Goal: Task Accomplishment & Management: Manage account settings

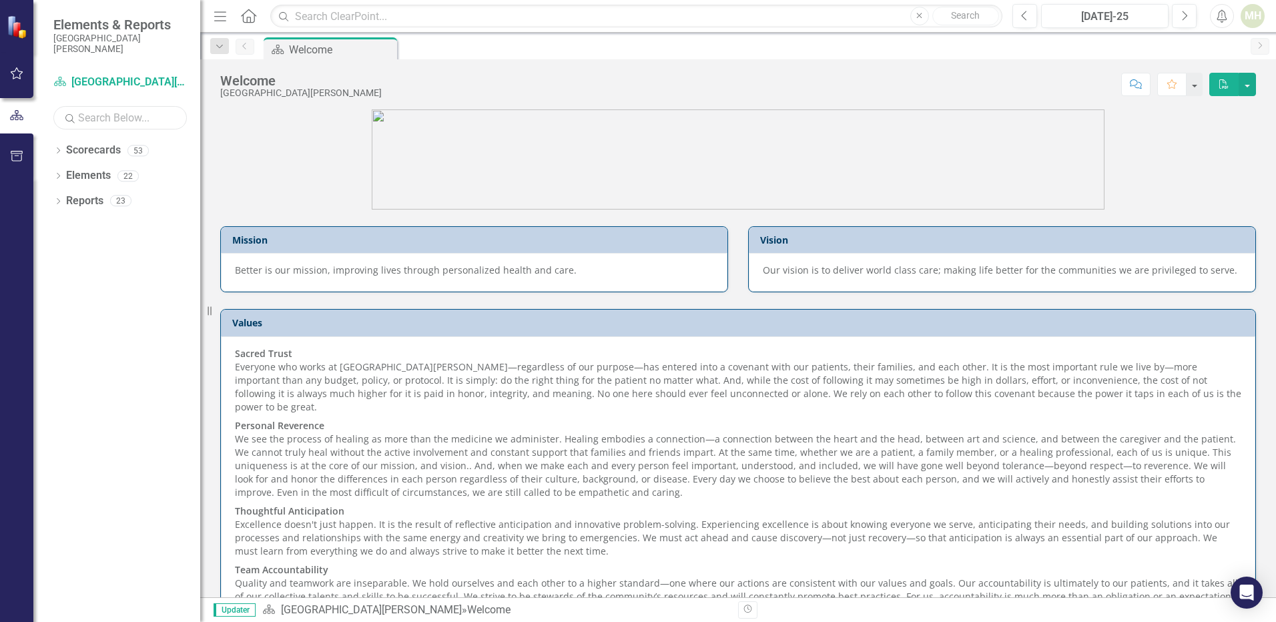
click at [79, 118] on input "text" at bounding box center [119, 117] width 133 height 23
type input "a"
type input "k"
type input "lab"
click at [60, 149] on icon "Dropdown" at bounding box center [57, 151] width 9 height 7
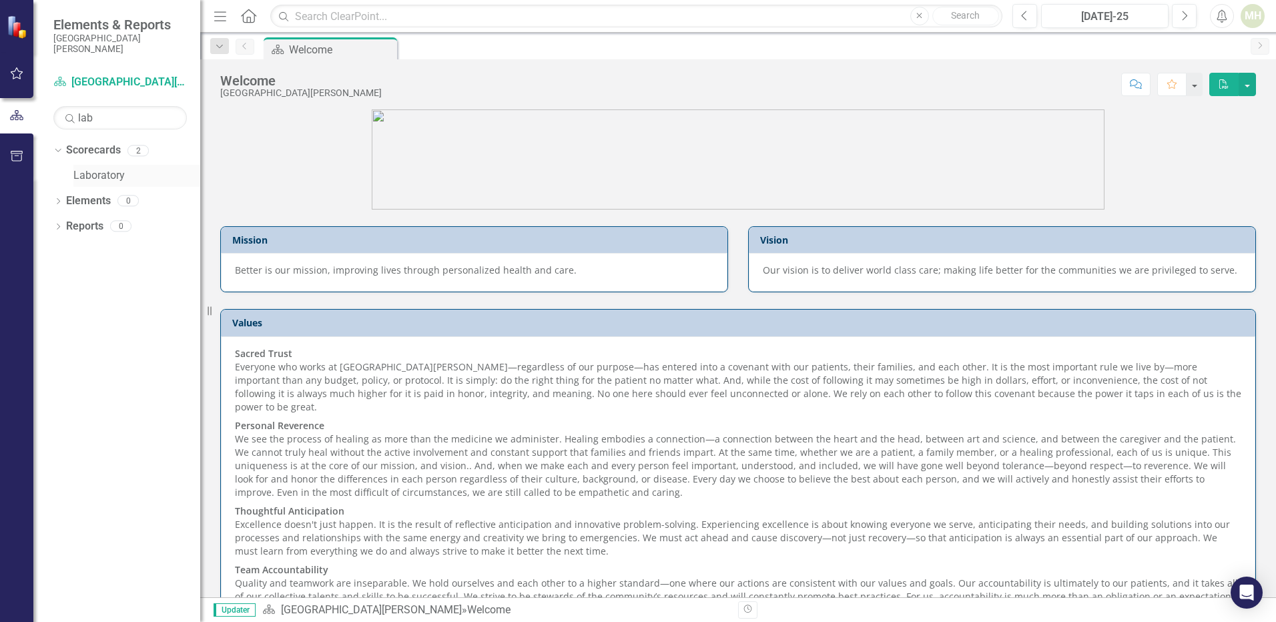
click at [90, 176] on link "Laboratory" at bounding box center [136, 175] width 127 height 15
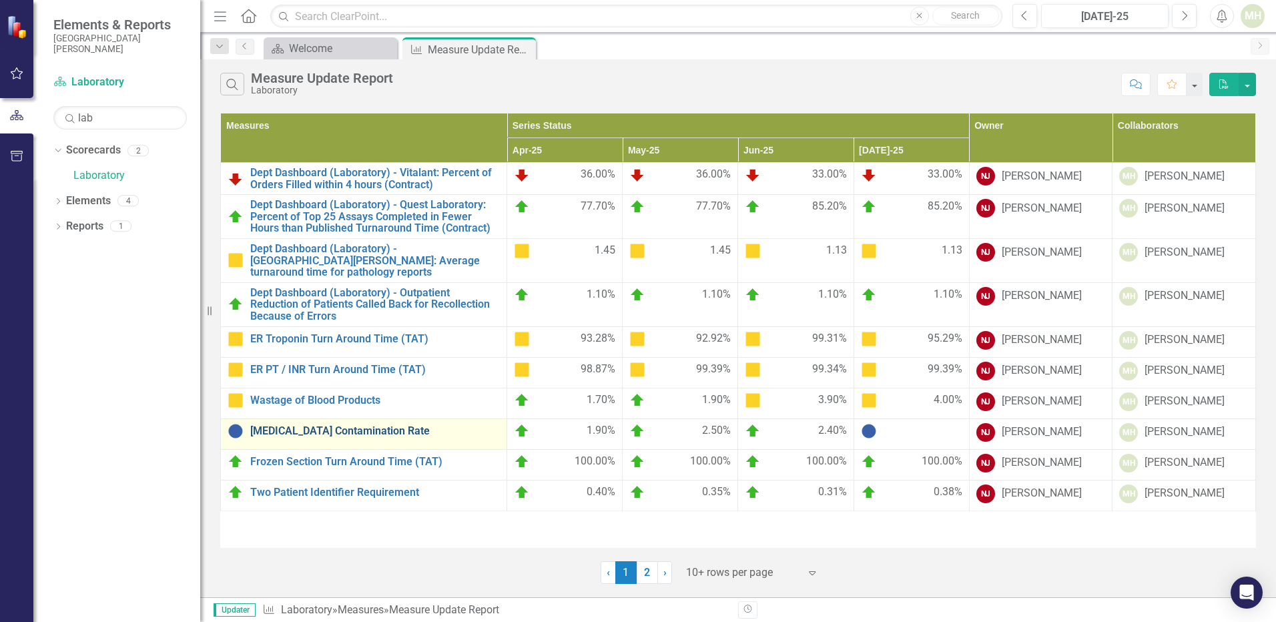
click at [319, 425] on link "[MEDICAL_DATA] Contamination Rate" at bounding box center [375, 431] width 250 height 12
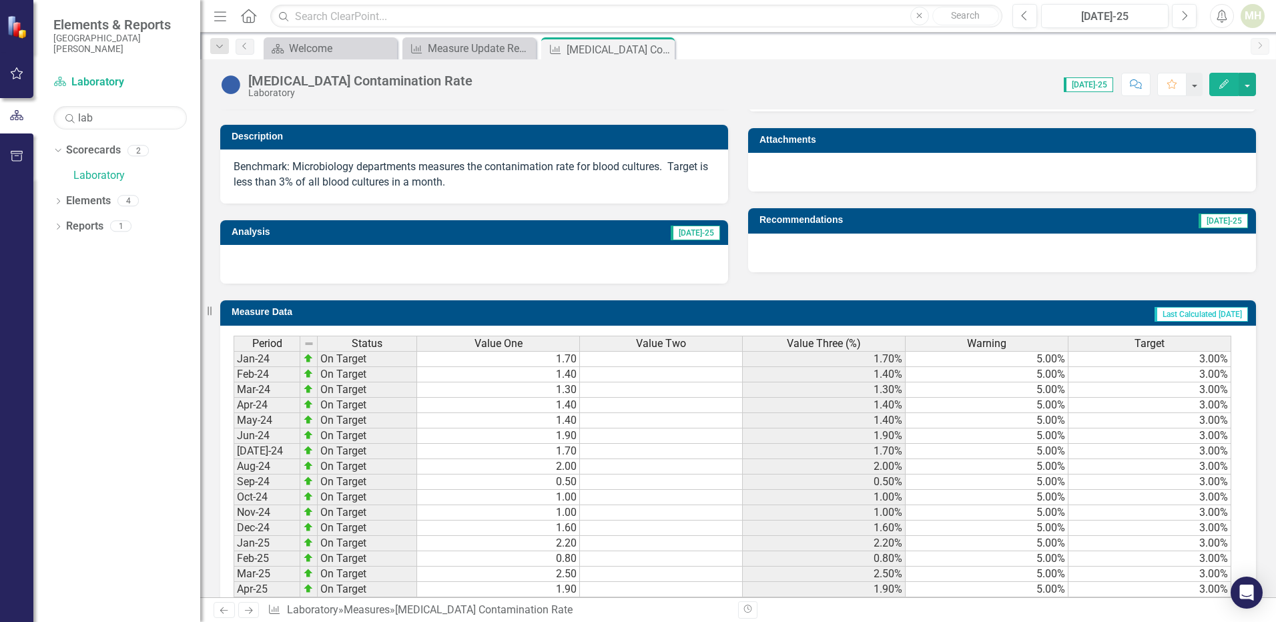
scroll to position [490, 0]
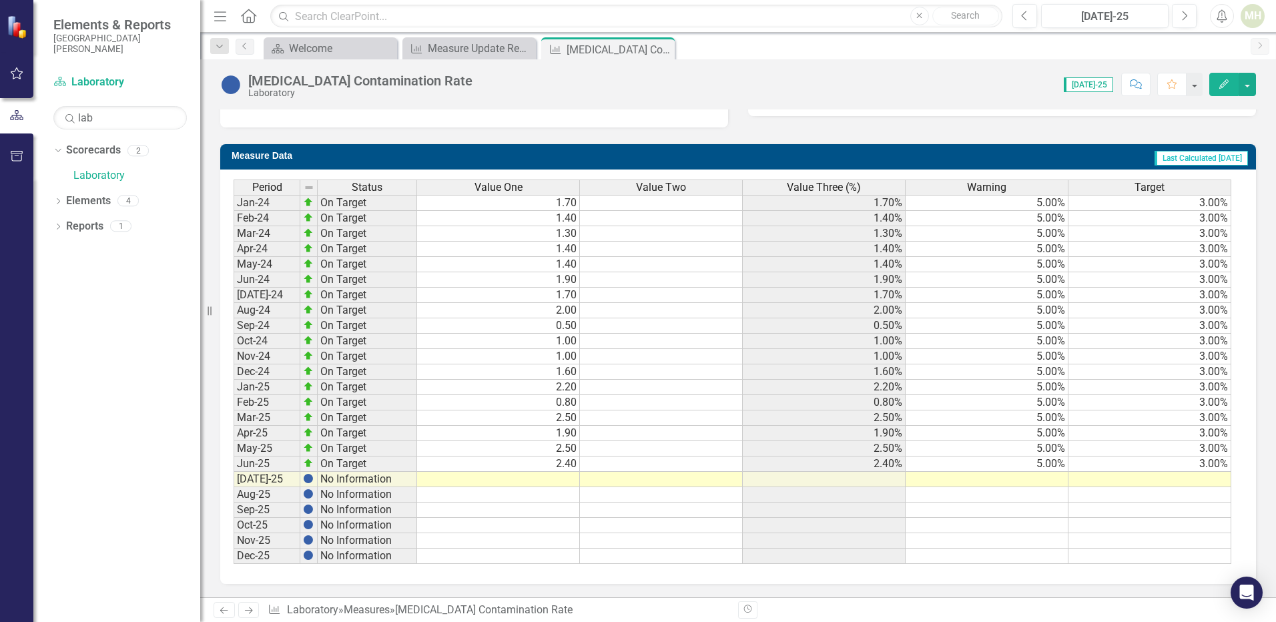
click at [553, 475] on td at bounding box center [498, 479] width 163 height 15
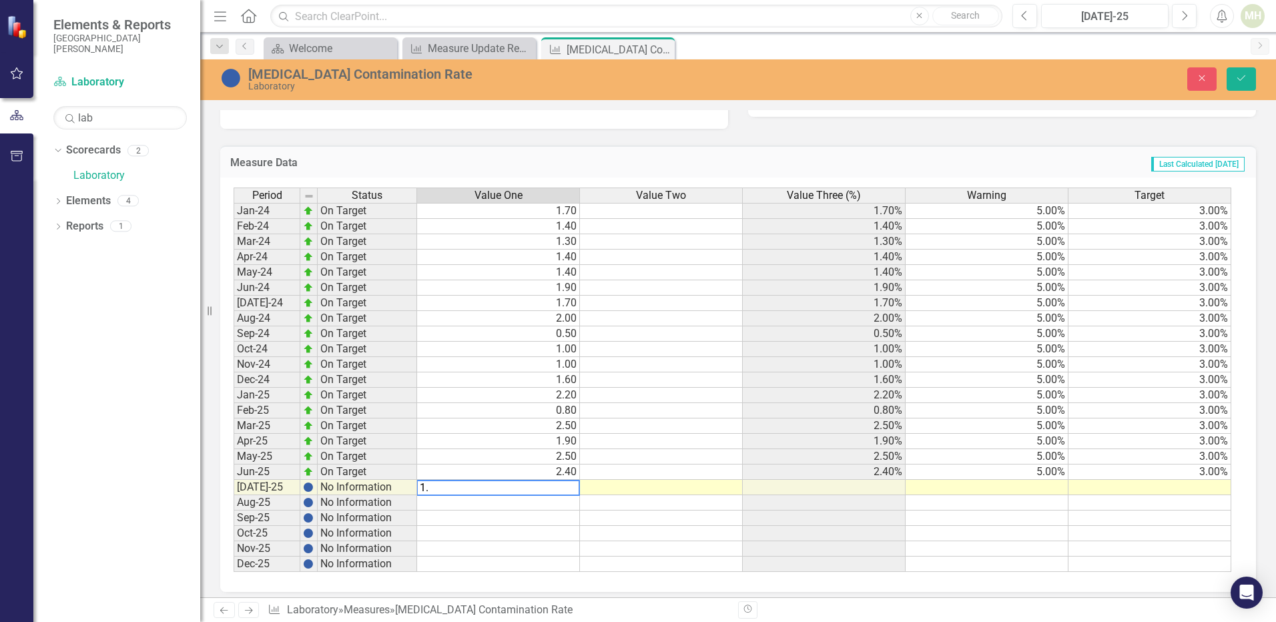
type textarea "1.4"
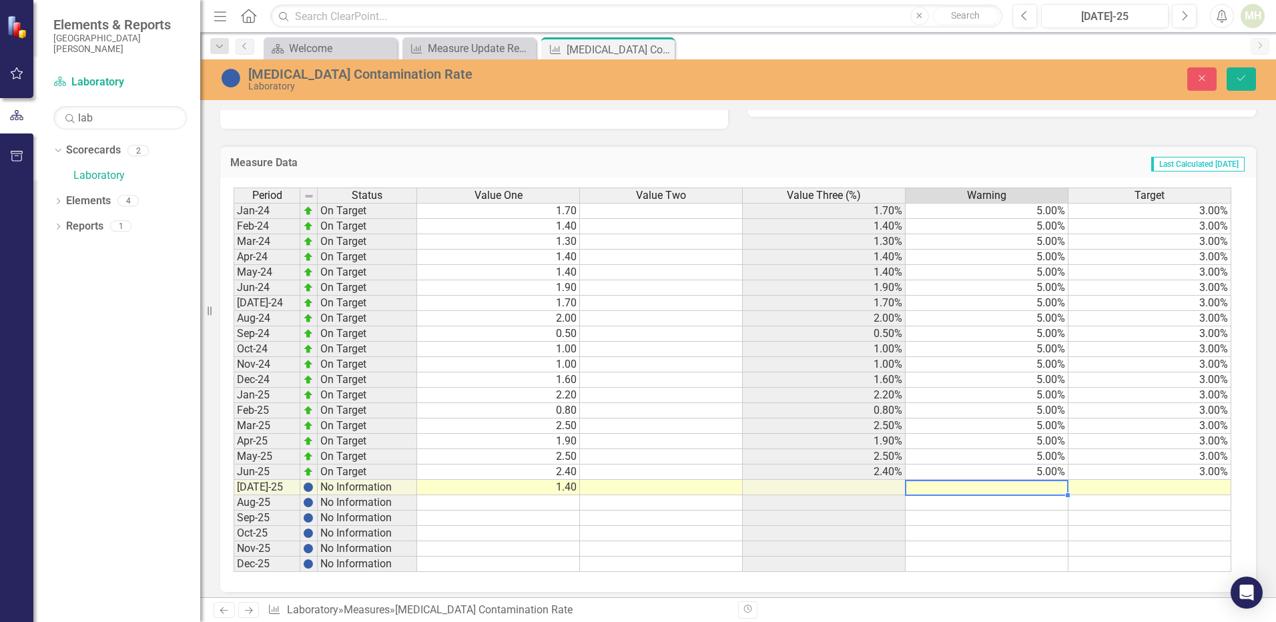
click at [995, 485] on td at bounding box center [987, 487] width 163 height 15
type textarea "5"
click at [1137, 483] on td at bounding box center [1150, 487] width 163 height 15
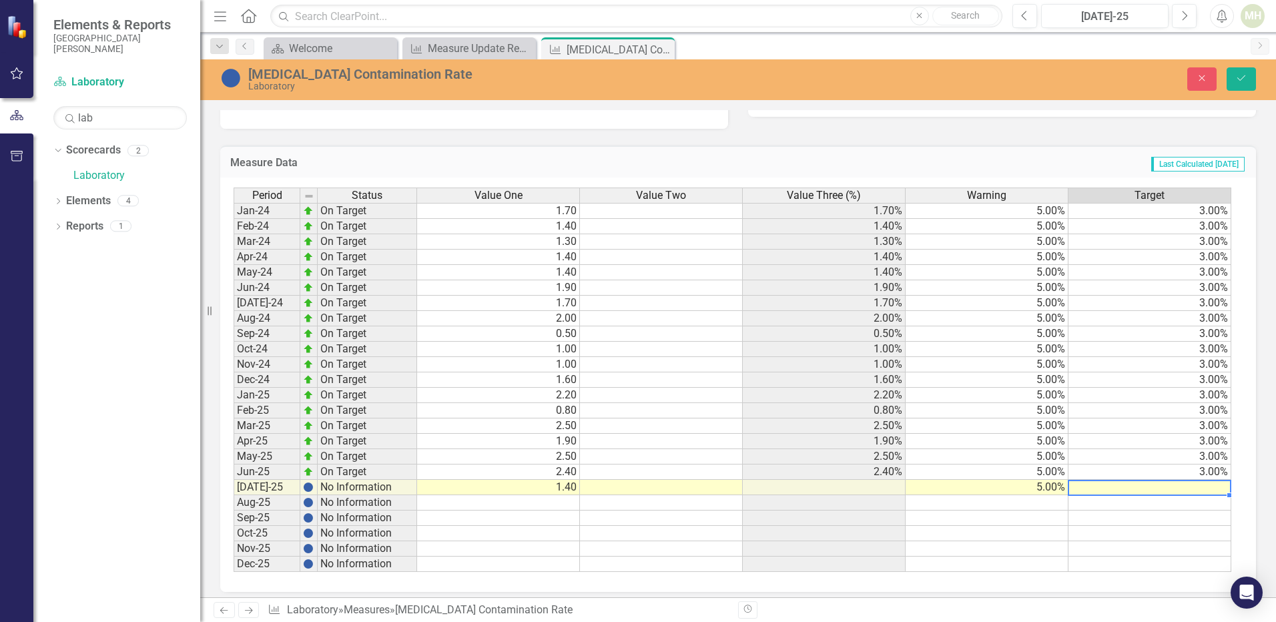
type textarea "3"
click at [1243, 83] on icon "Save" at bounding box center [1241, 77] width 12 height 9
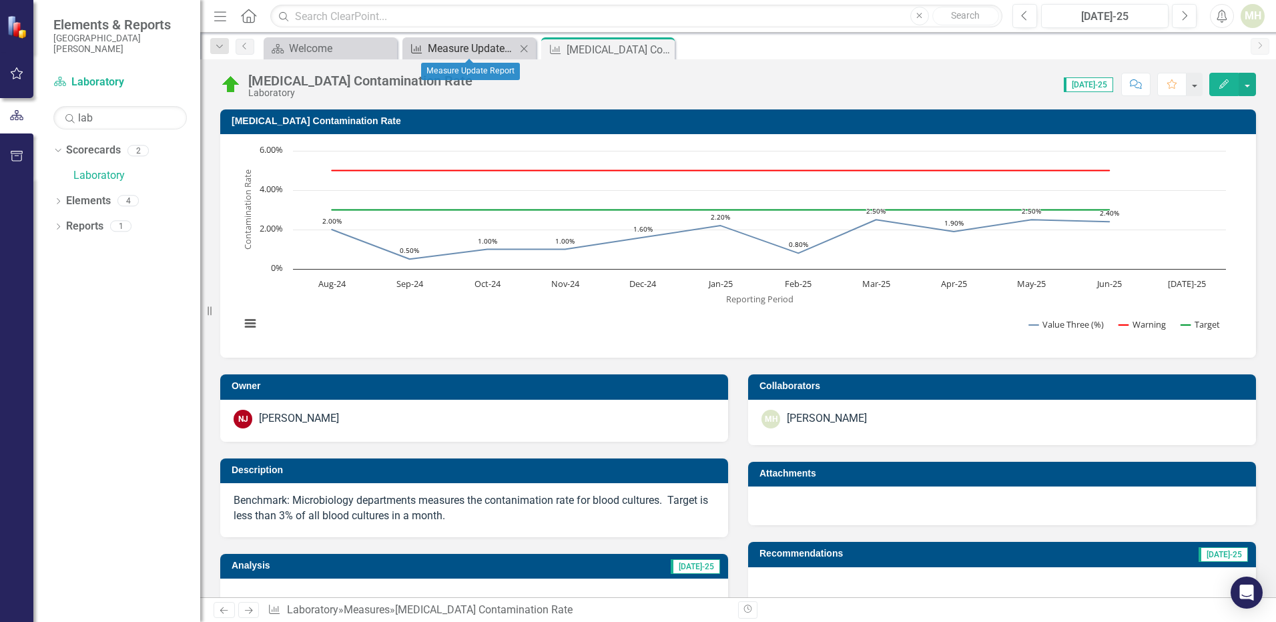
click at [453, 45] on div "Measure Update Report" at bounding box center [472, 48] width 88 height 17
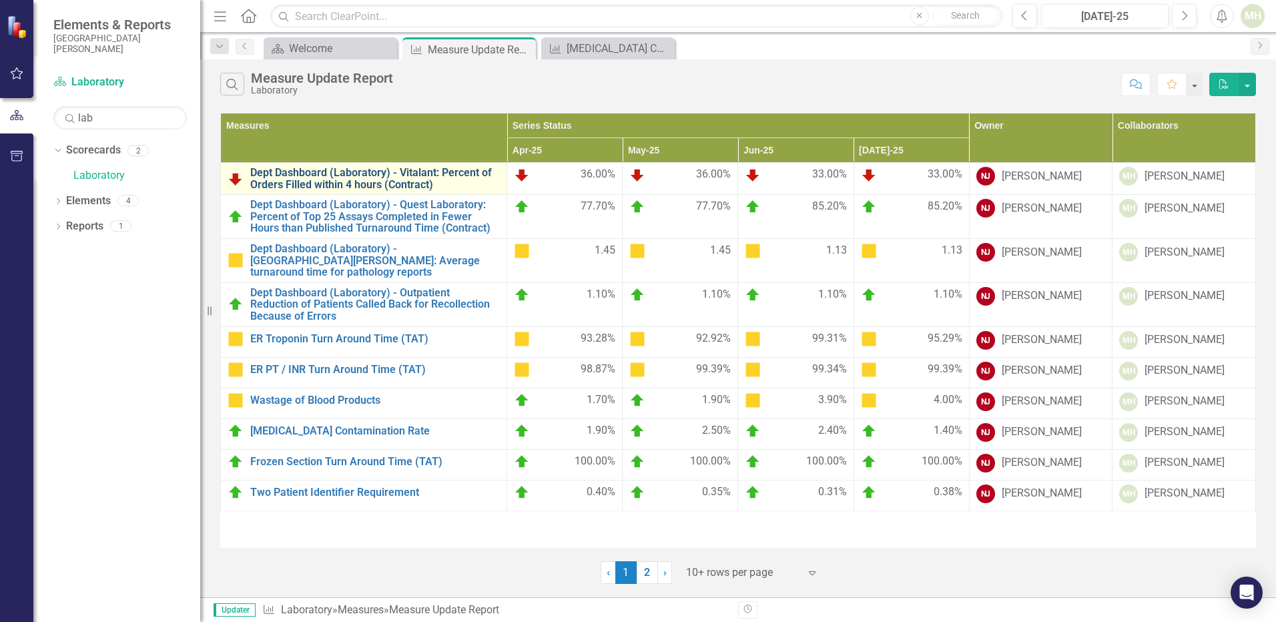
click at [337, 174] on link "Dept Dashboard (Laboratory) - Vitalant: Percent of Orders Filled within 4 hours…" at bounding box center [375, 178] width 250 height 23
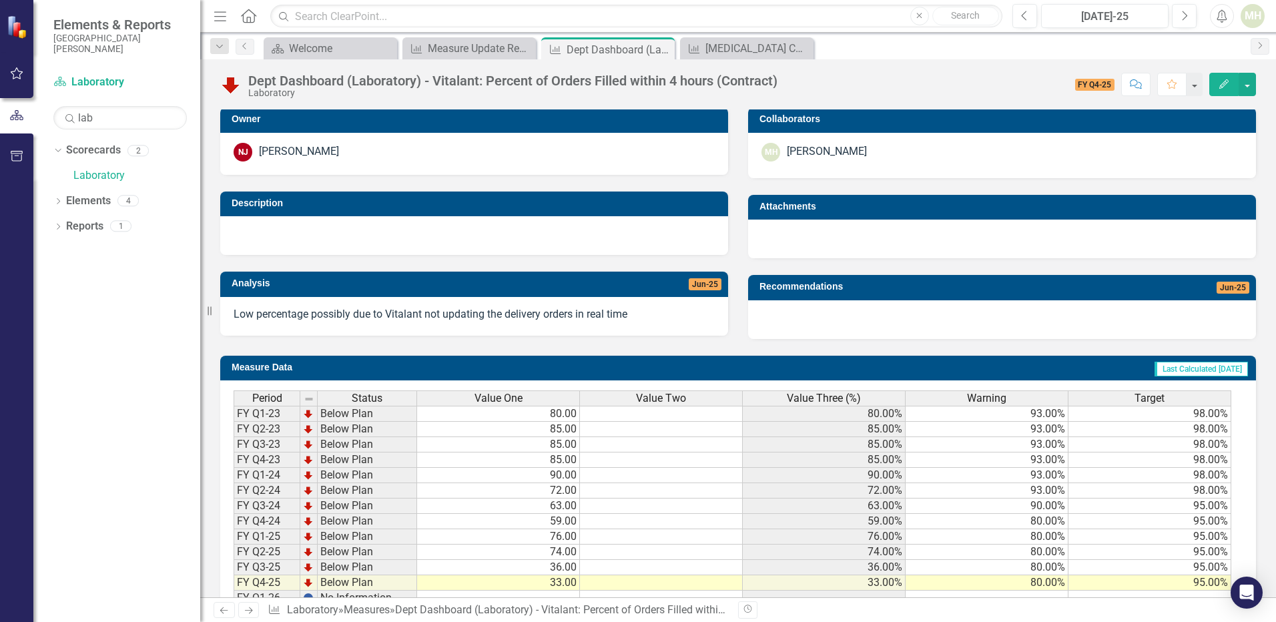
scroll to position [324, 0]
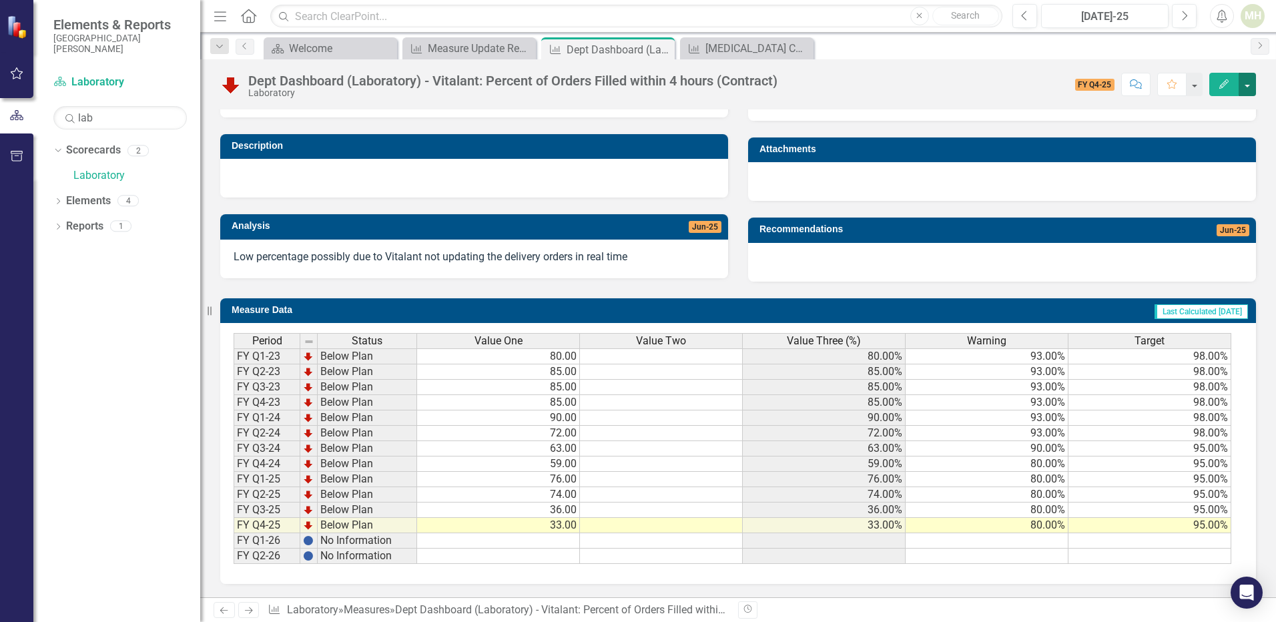
click at [1250, 85] on button "button" at bounding box center [1247, 84] width 17 height 23
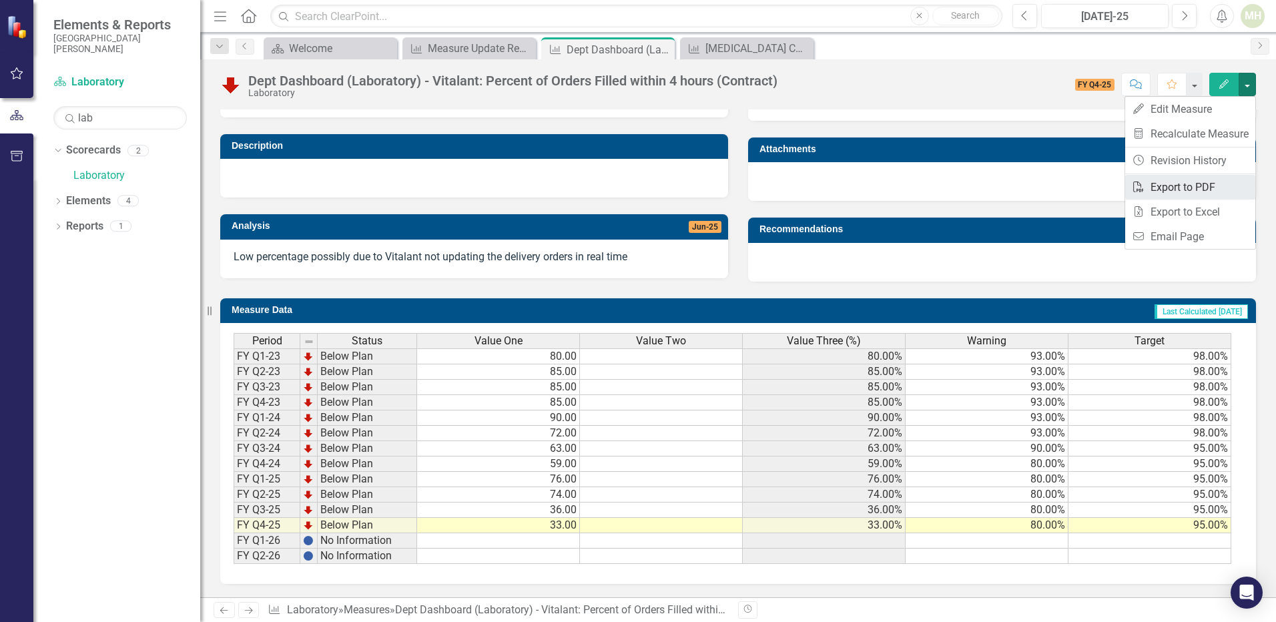
click at [1179, 186] on link "PDF Export to PDF" at bounding box center [1190, 187] width 130 height 25
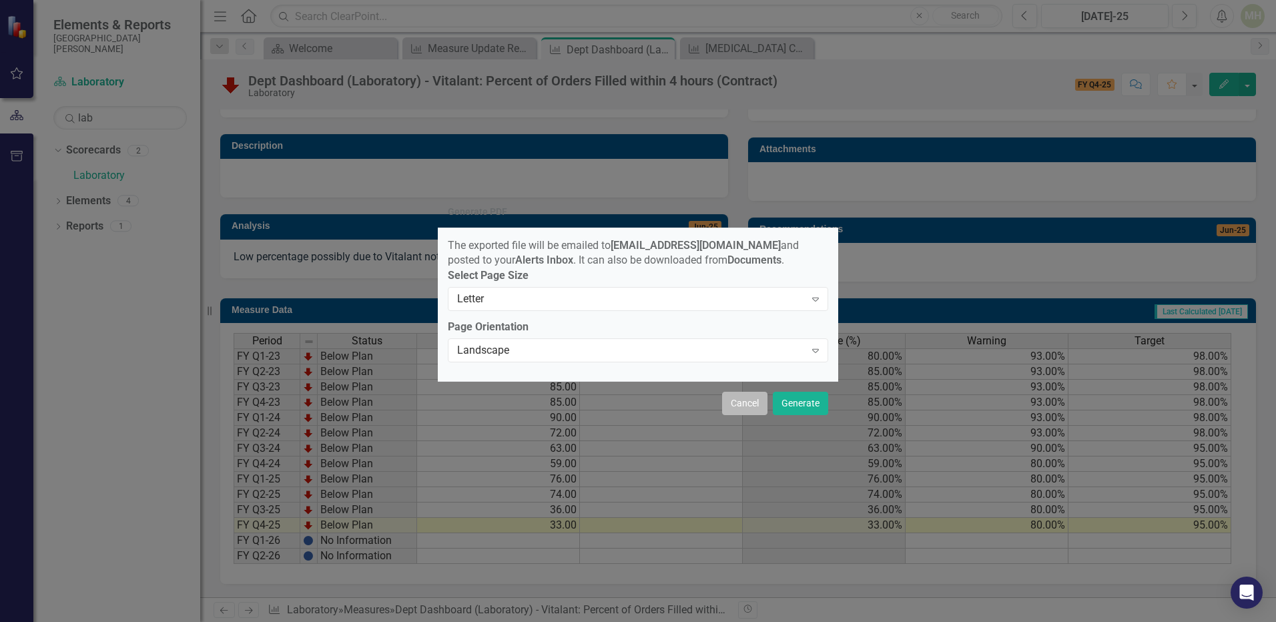
click at [745, 409] on button "Cancel" at bounding box center [744, 403] width 45 height 23
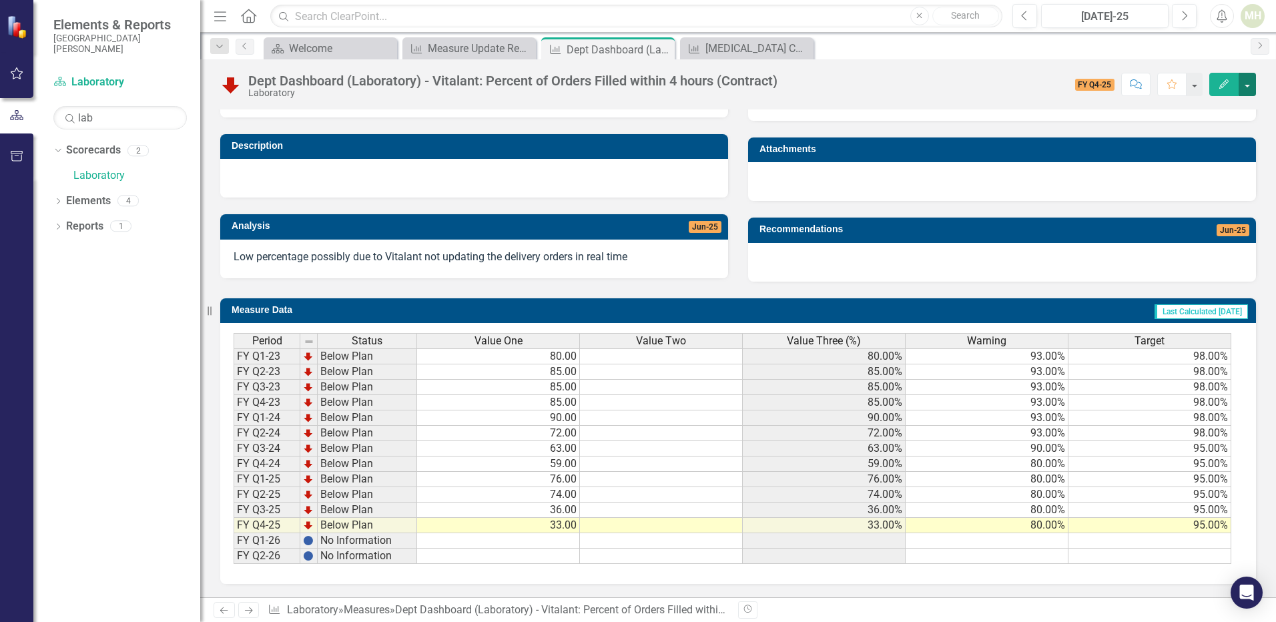
click at [1252, 90] on button "button" at bounding box center [1247, 84] width 17 height 23
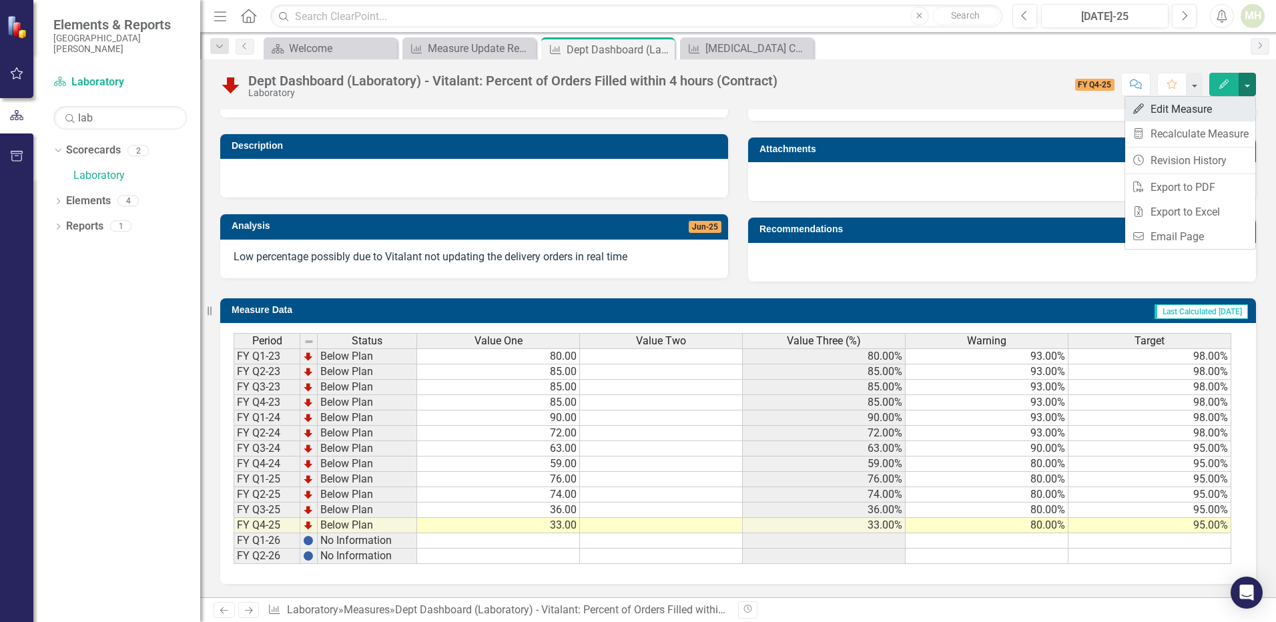
click at [1184, 108] on link "Edit Edit Measure" at bounding box center [1190, 109] width 130 height 25
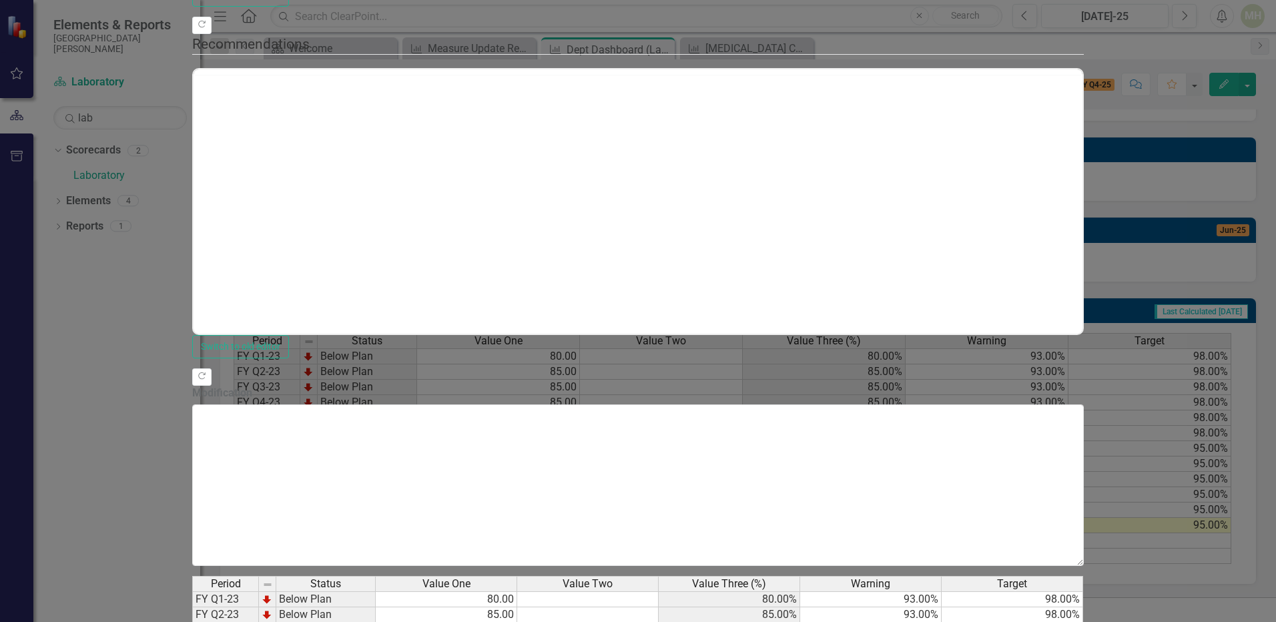
scroll to position [0, 0]
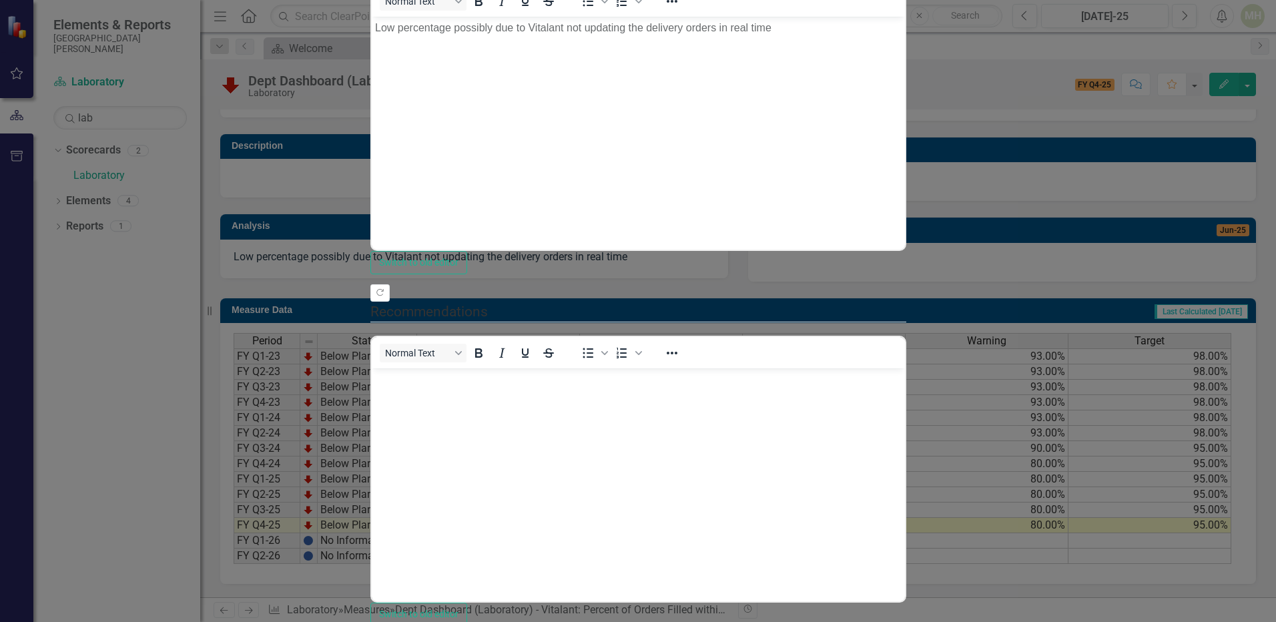
scroll to position [133, 0]
click at [386, 383] on p "Rich Text Area. Press ALT-0 for help." at bounding box center [637, 380] width 527 height 16
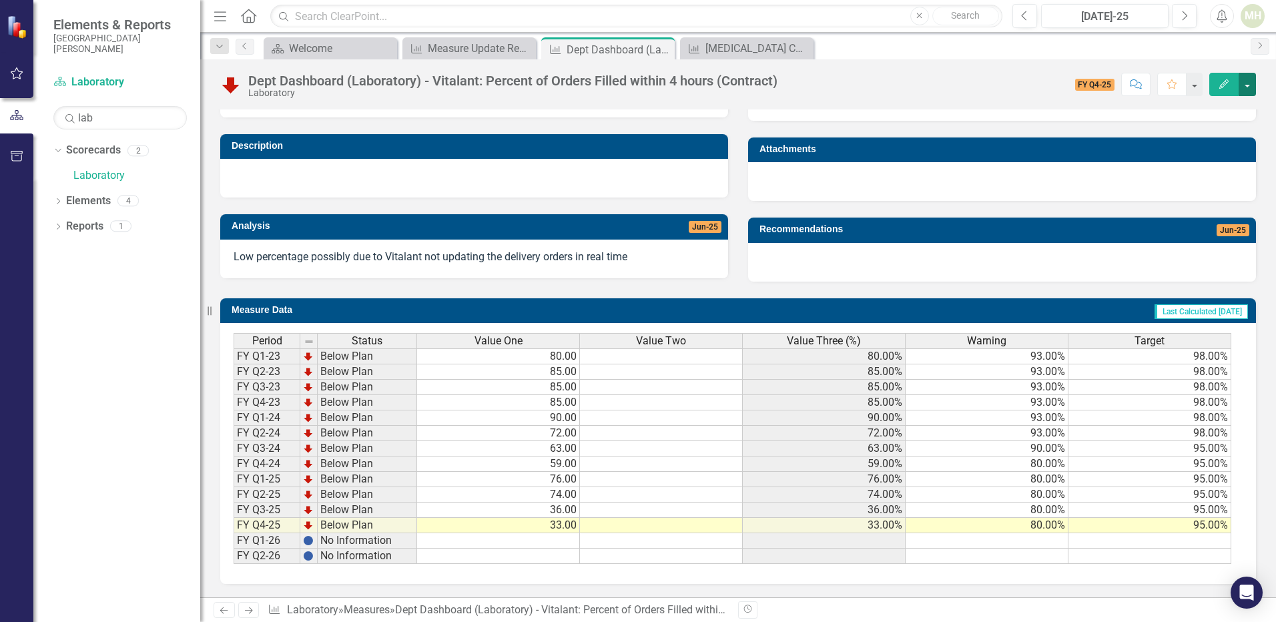
click at [1248, 90] on button "button" at bounding box center [1247, 84] width 17 height 23
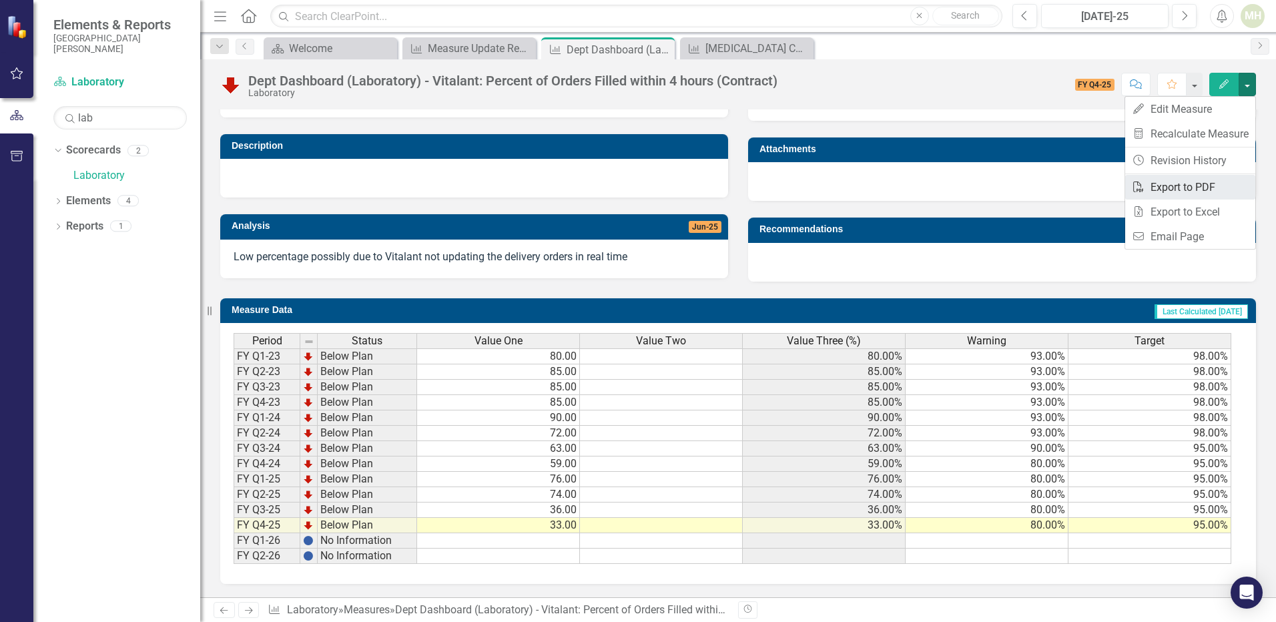
click at [1199, 188] on link "PDF Export to PDF" at bounding box center [1190, 187] width 130 height 25
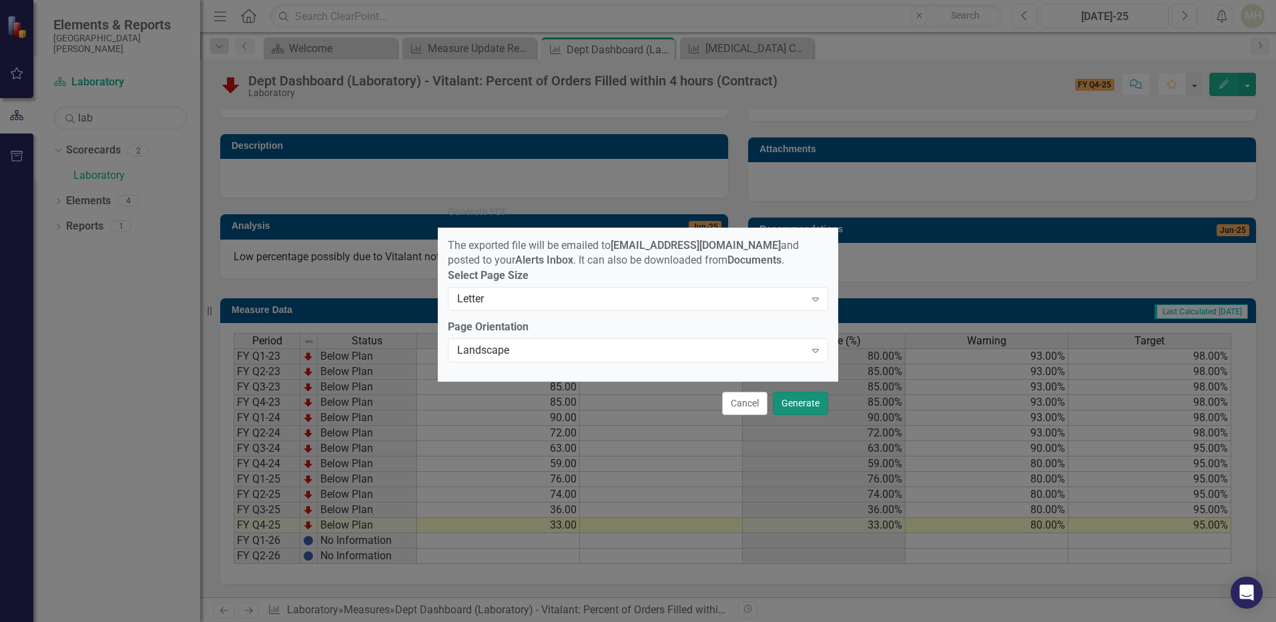
click at [804, 411] on button "Generate" at bounding box center [800, 403] width 55 height 23
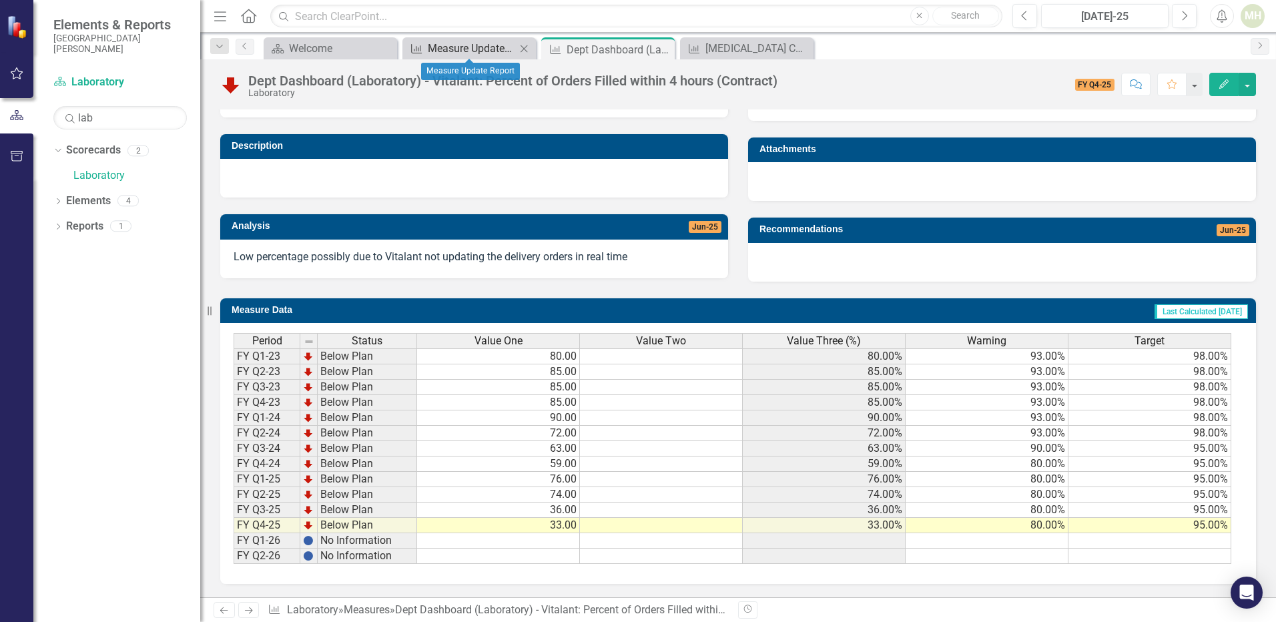
click at [434, 44] on div "Measure Update Report" at bounding box center [472, 48] width 88 height 17
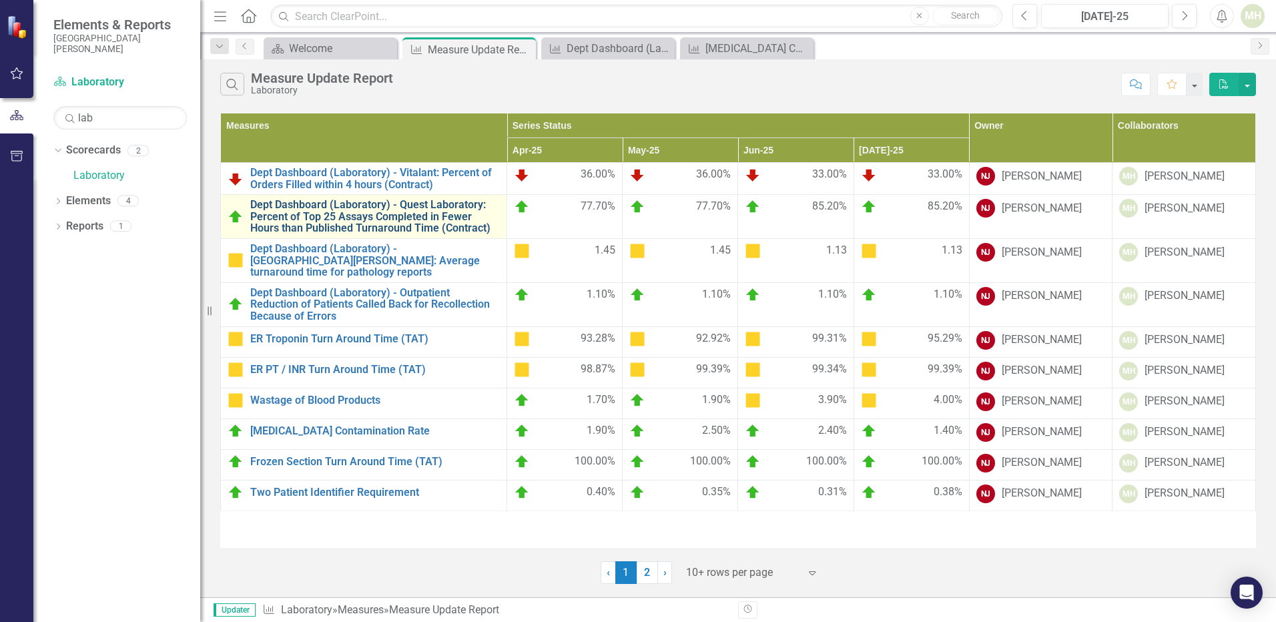
click at [356, 216] on link "Dept Dashboard (Laboratory) - Quest Laboratory: Percent of Top 25 Assays Comple…" at bounding box center [375, 216] width 250 height 35
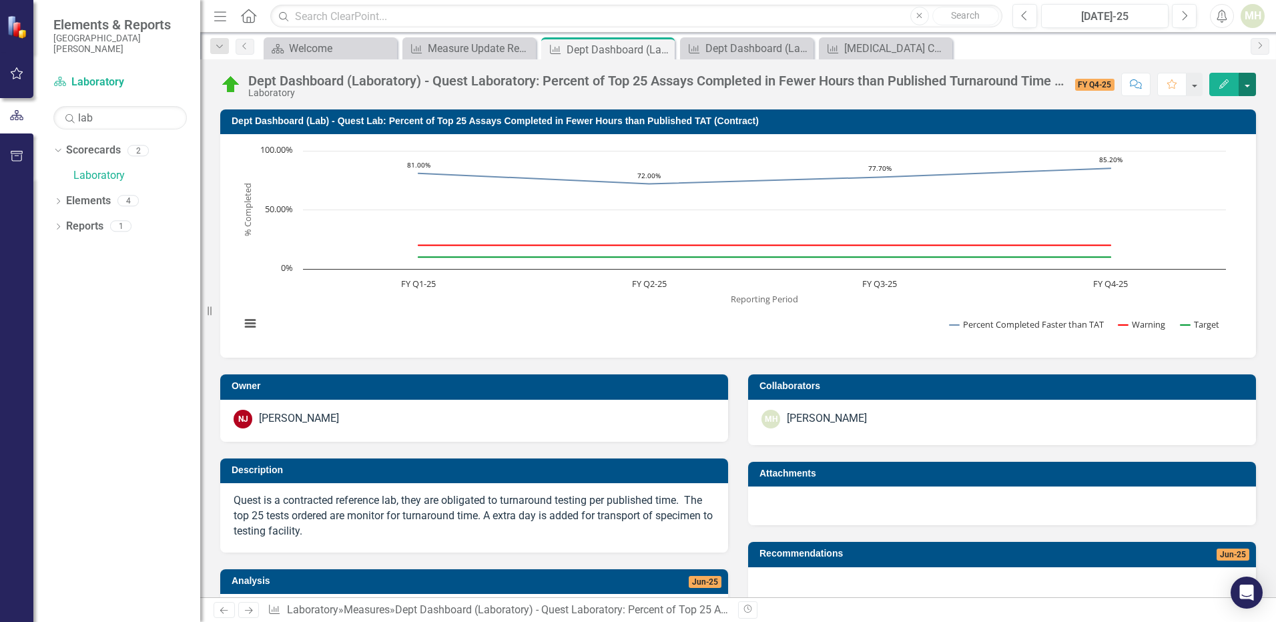
click at [1248, 85] on button "button" at bounding box center [1247, 84] width 17 height 23
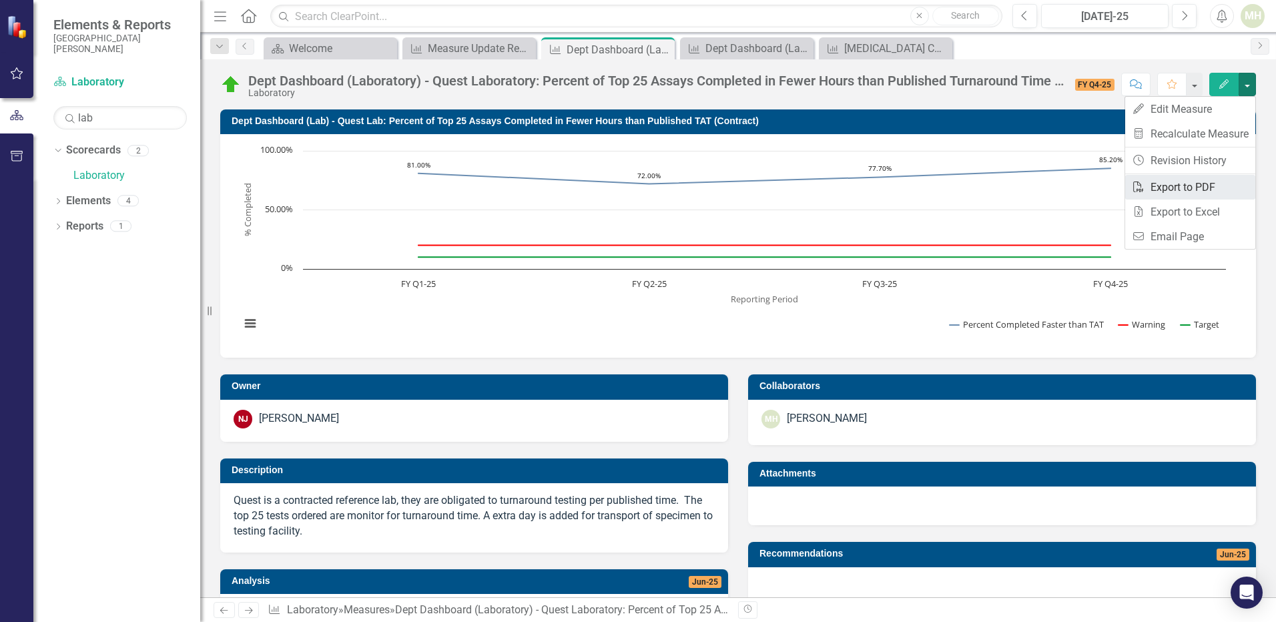
click at [1195, 183] on link "PDF Export to PDF" at bounding box center [1190, 187] width 130 height 25
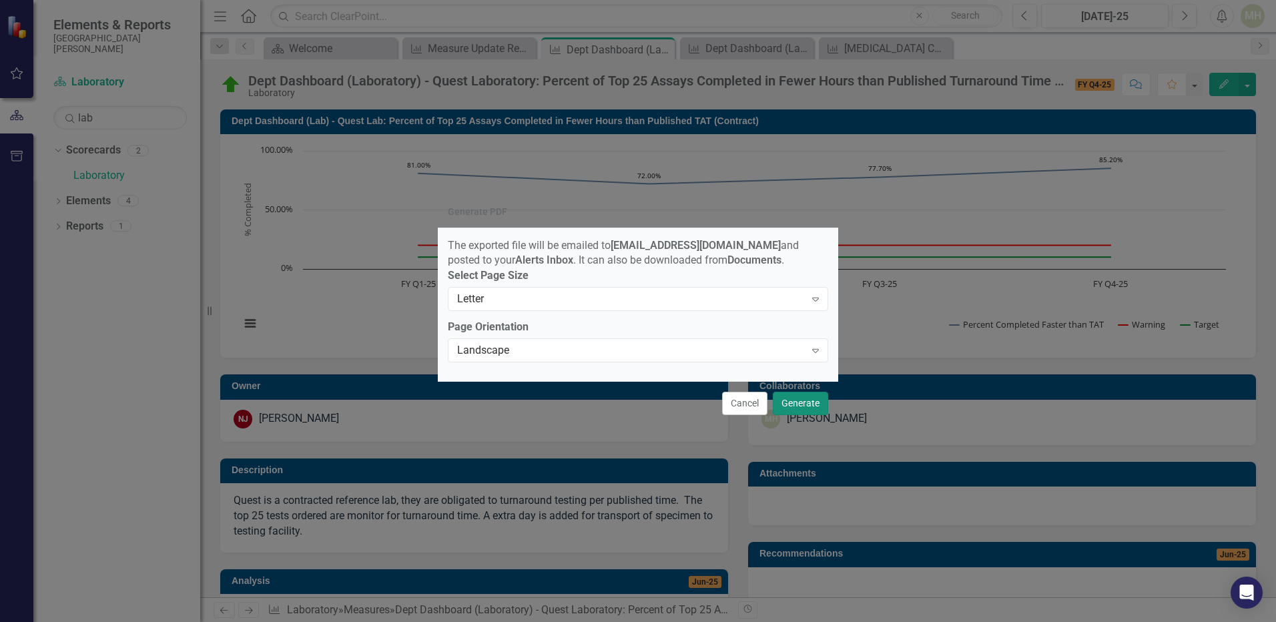
click at [800, 409] on button "Generate" at bounding box center [800, 403] width 55 height 23
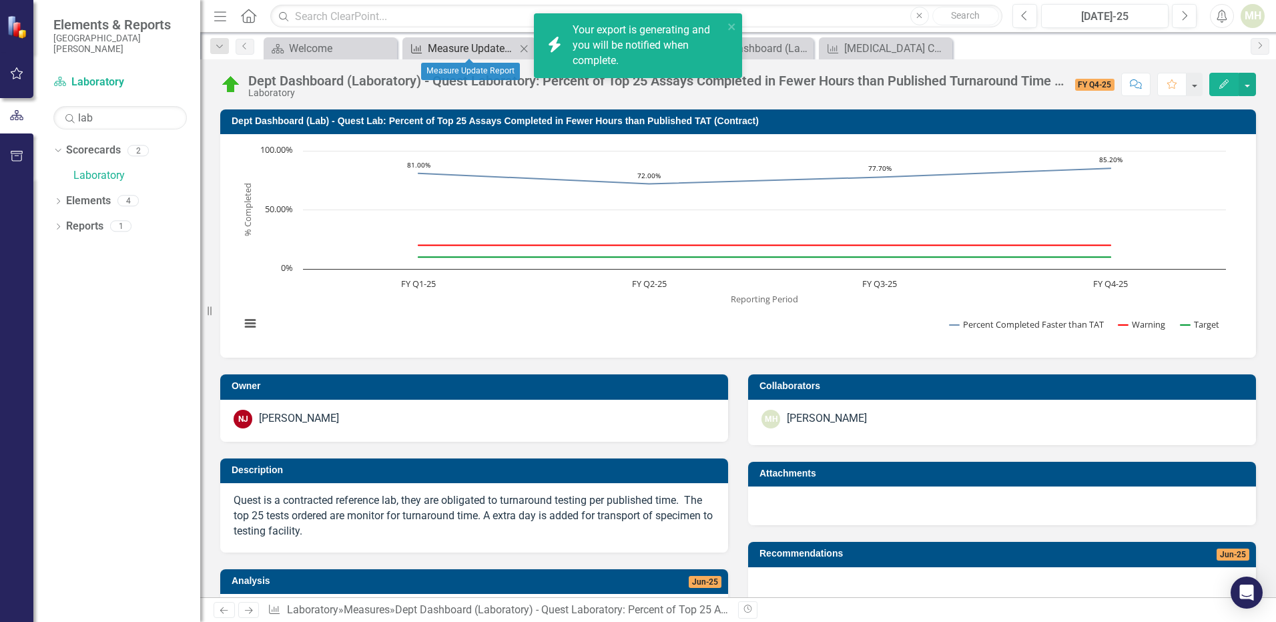
click at [466, 43] on div "Measure Update Report" at bounding box center [472, 48] width 88 height 17
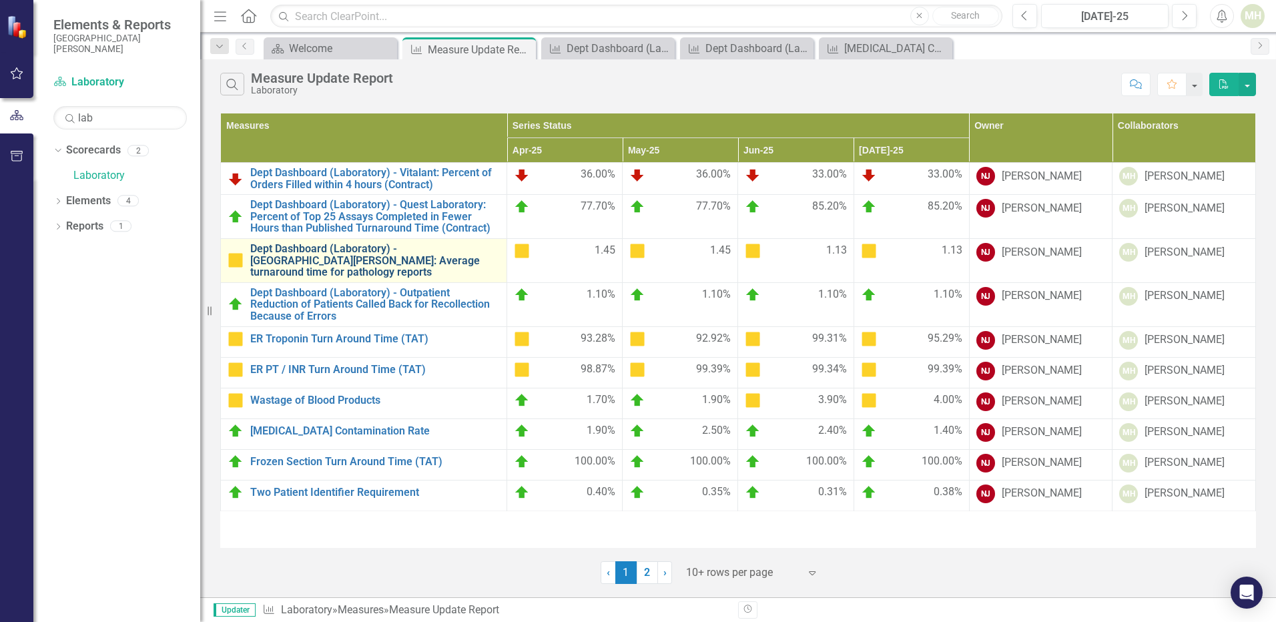
click at [373, 262] on link "Dept Dashboard (Laboratory) - [GEOGRAPHIC_DATA][PERSON_NAME]: Average turnaroun…" at bounding box center [375, 260] width 250 height 35
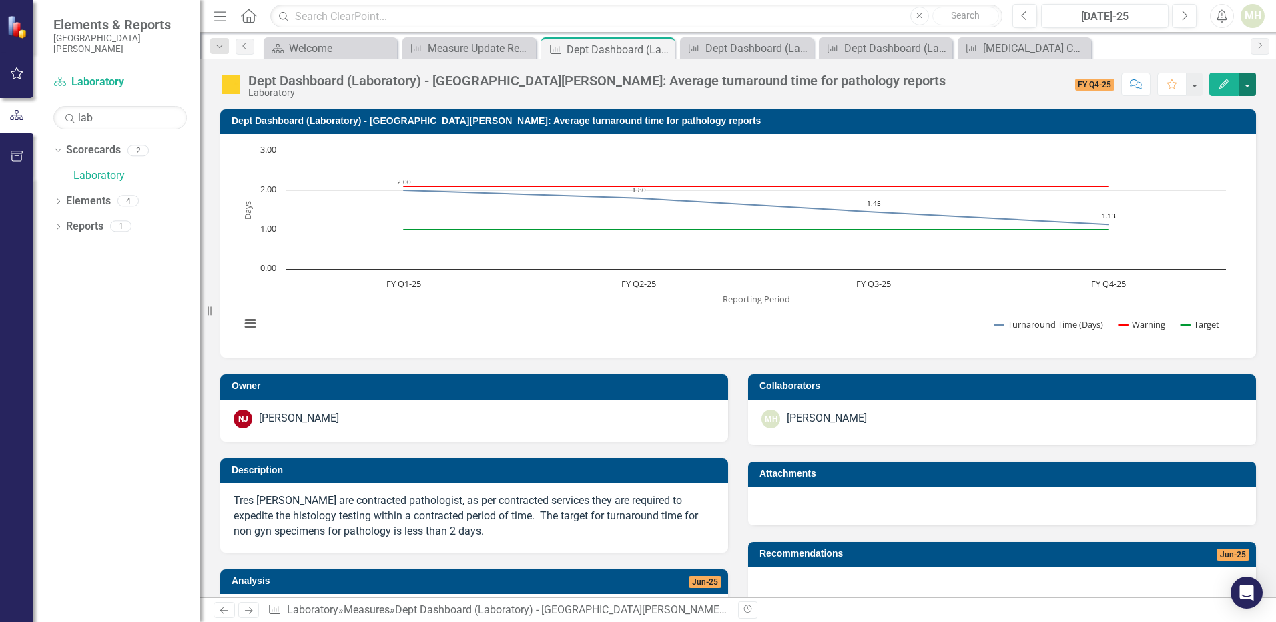
click at [1245, 81] on button "button" at bounding box center [1247, 84] width 17 height 23
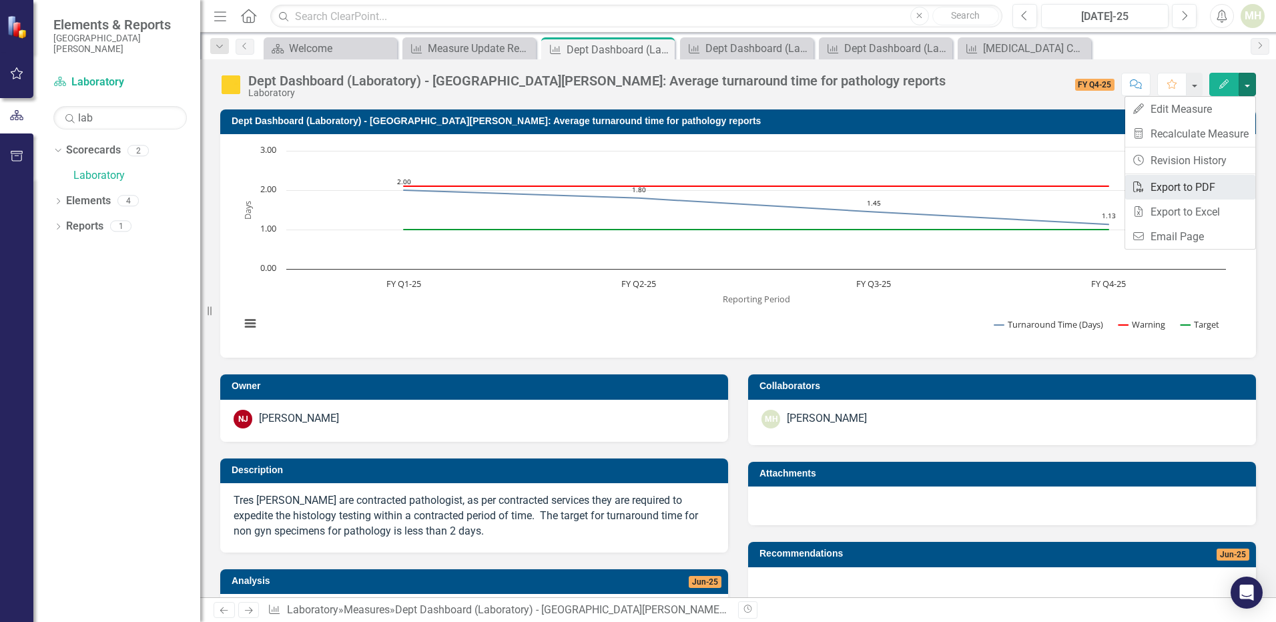
click at [1191, 186] on link "PDF Export to PDF" at bounding box center [1190, 187] width 130 height 25
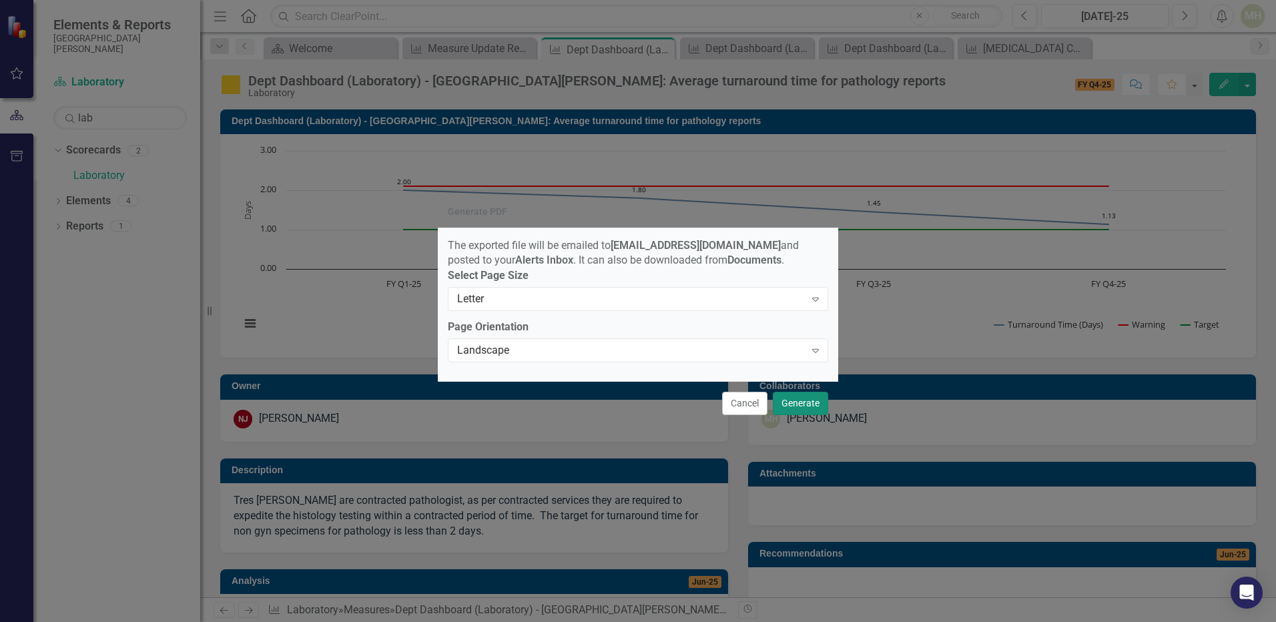
click at [808, 403] on button "Generate" at bounding box center [800, 403] width 55 height 23
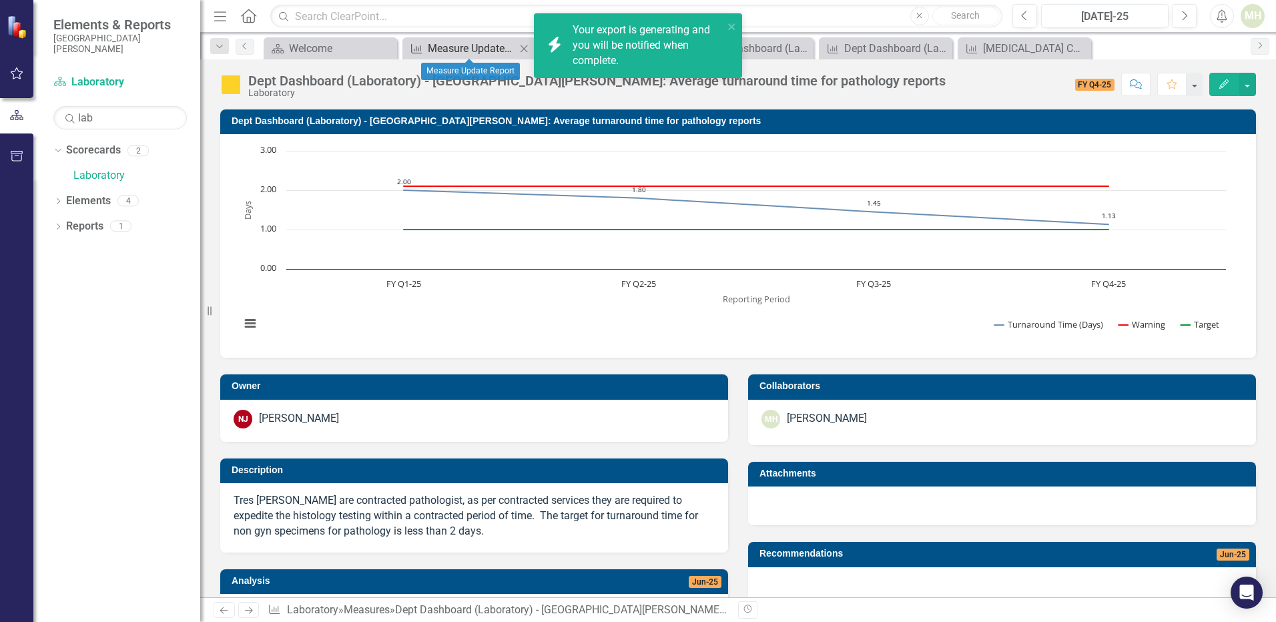
click at [468, 44] on div "Measure Update Report" at bounding box center [472, 48] width 88 height 17
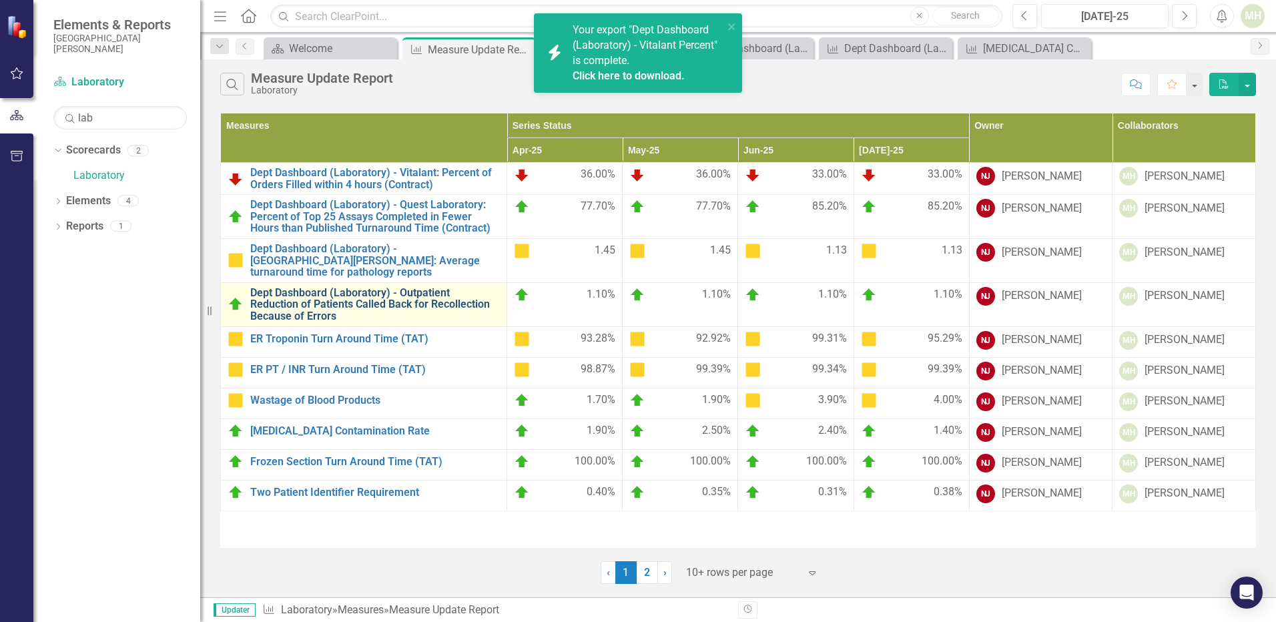
click at [378, 287] on link "Dept Dashboard (Laboratory) - Outpatient Reduction of Patients Called Back for …" at bounding box center [375, 304] width 250 height 35
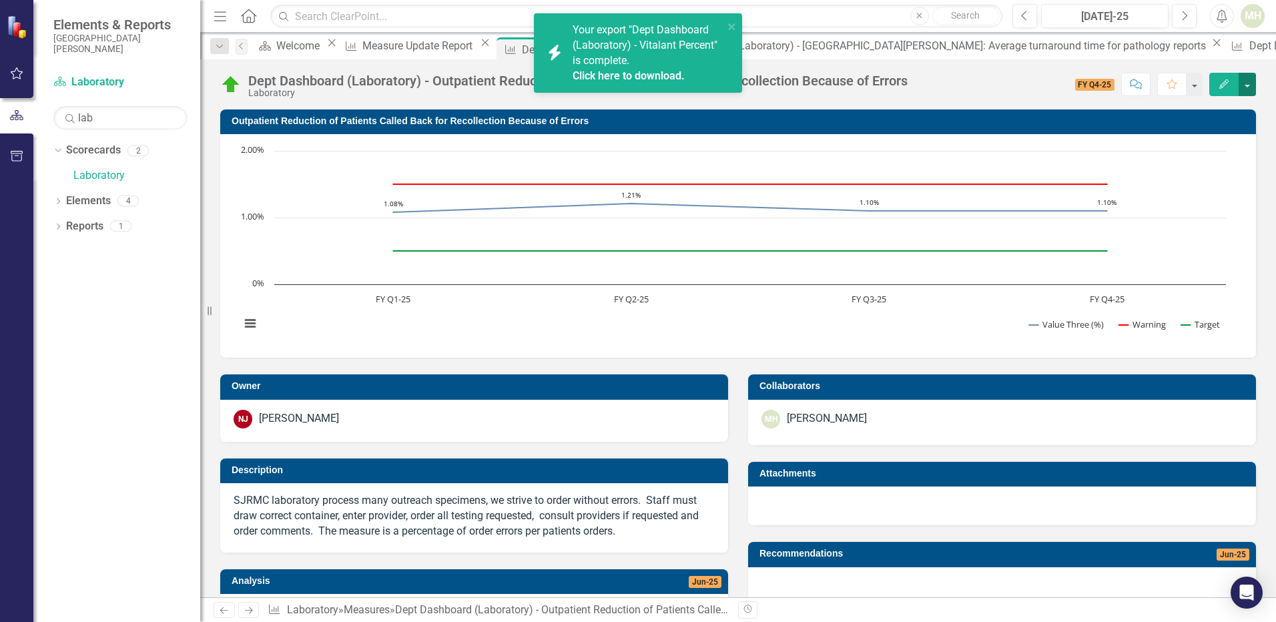
click at [1245, 88] on button "button" at bounding box center [1247, 84] width 17 height 23
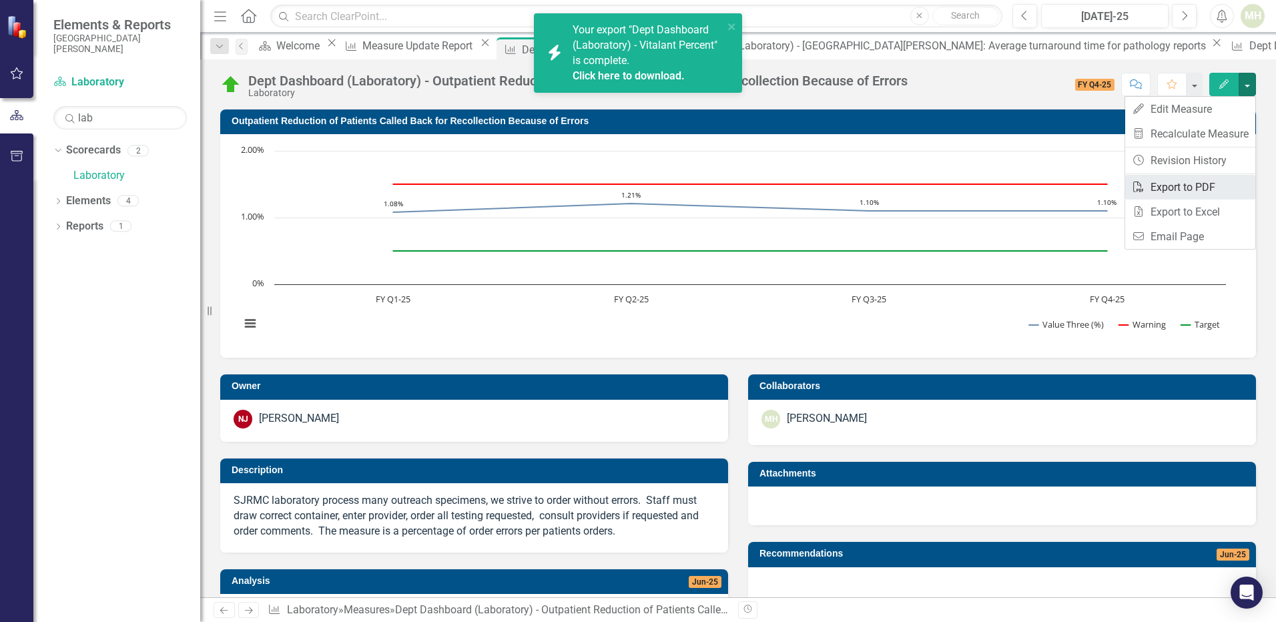
click at [1180, 190] on link "PDF Export to PDF" at bounding box center [1190, 187] width 130 height 25
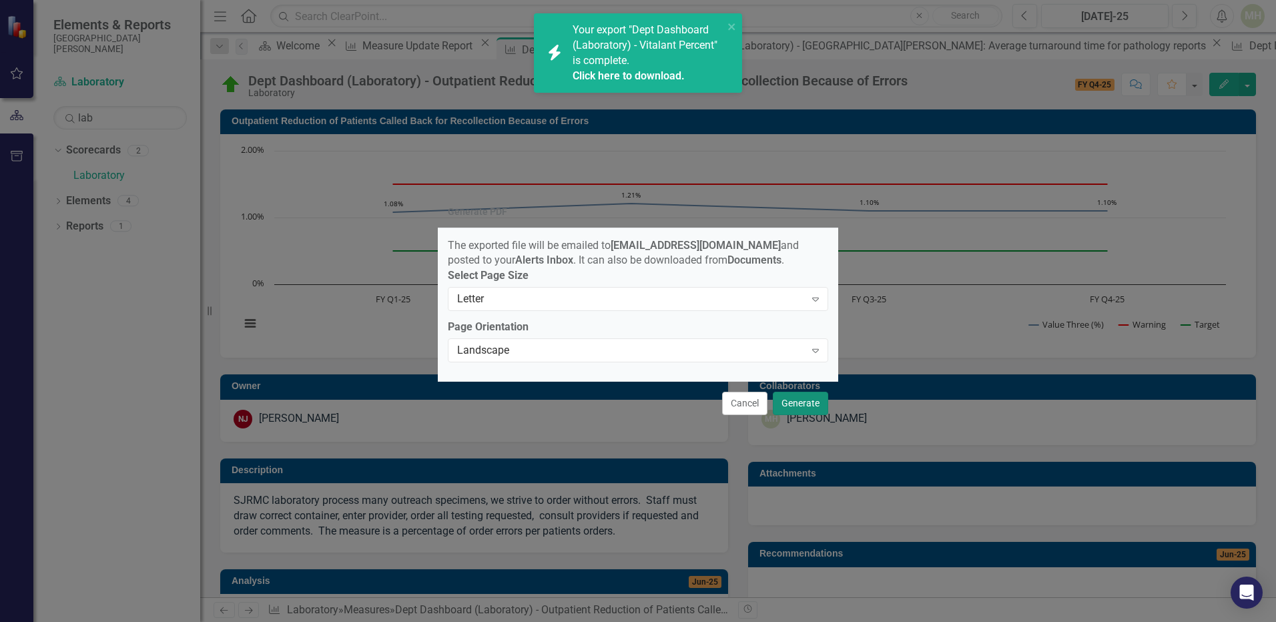
click at [794, 414] on button "Generate" at bounding box center [800, 403] width 55 height 23
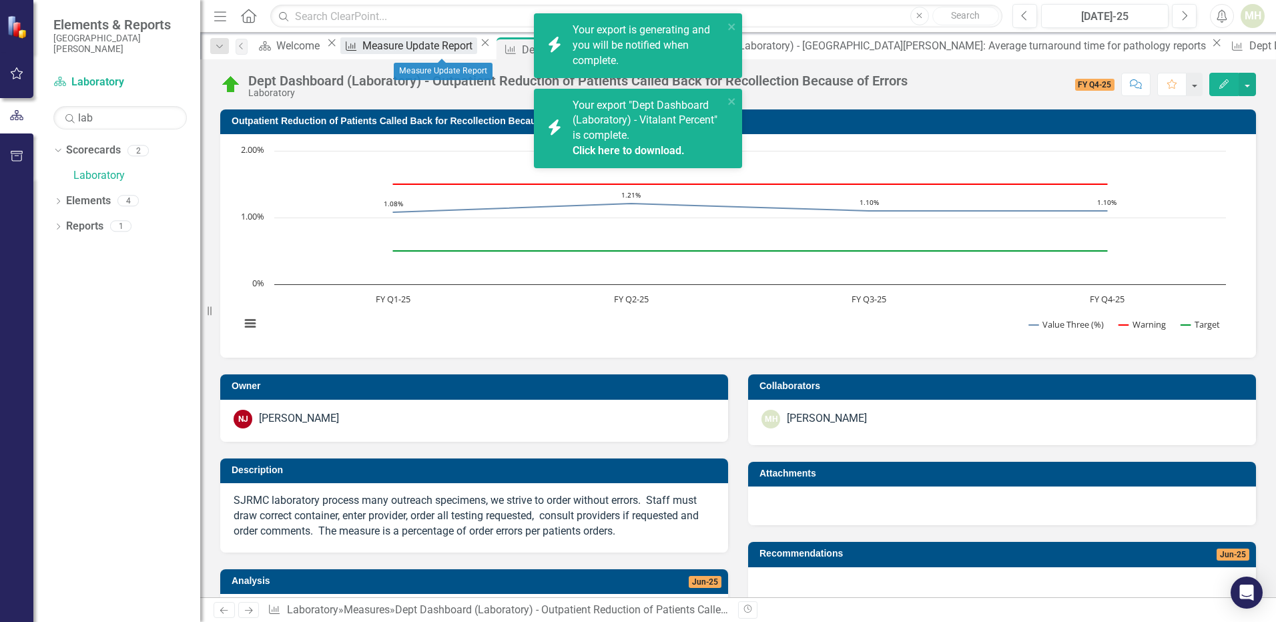
click at [421, 46] on div "Measure Update Report" at bounding box center [419, 45] width 114 height 17
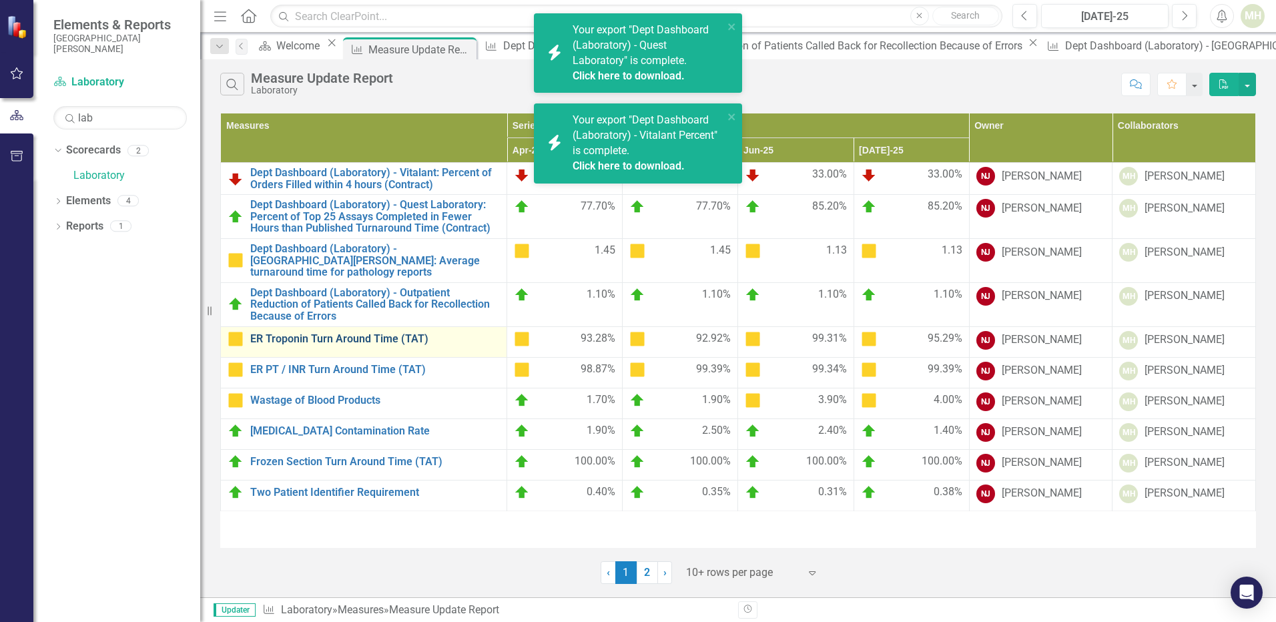
click at [336, 333] on link "ER Troponin Turn Around Time (TAT)" at bounding box center [375, 339] width 250 height 12
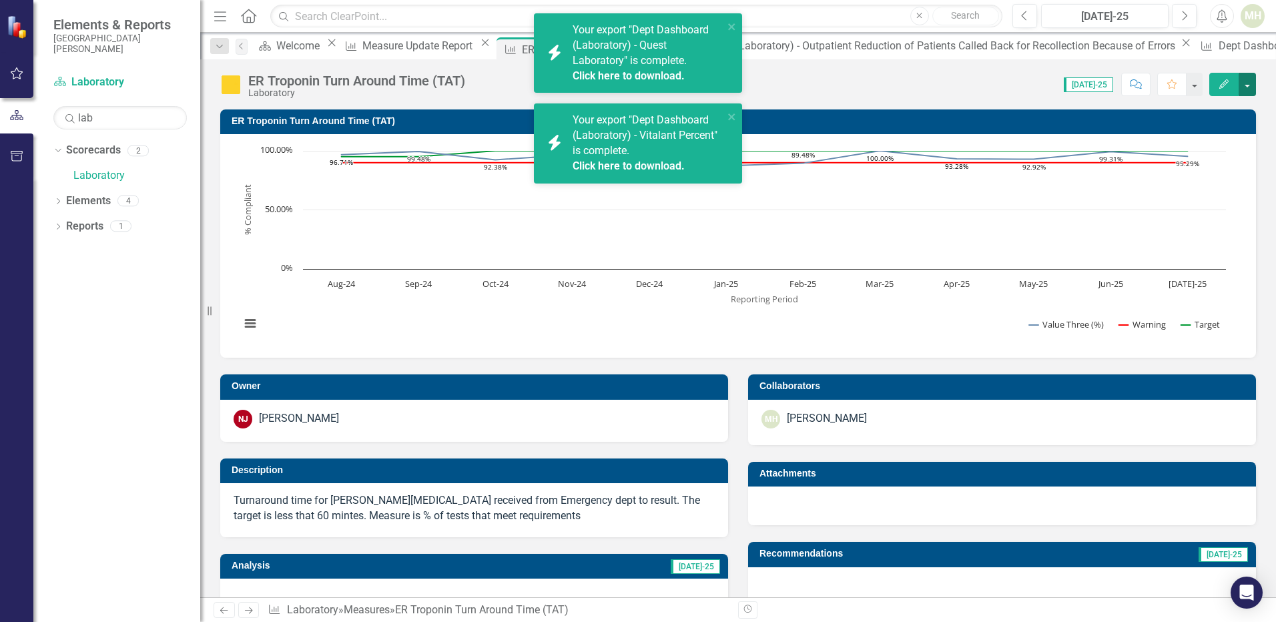
click at [1249, 83] on button "button" at bounding box center [1247, 84] width 17 height 23
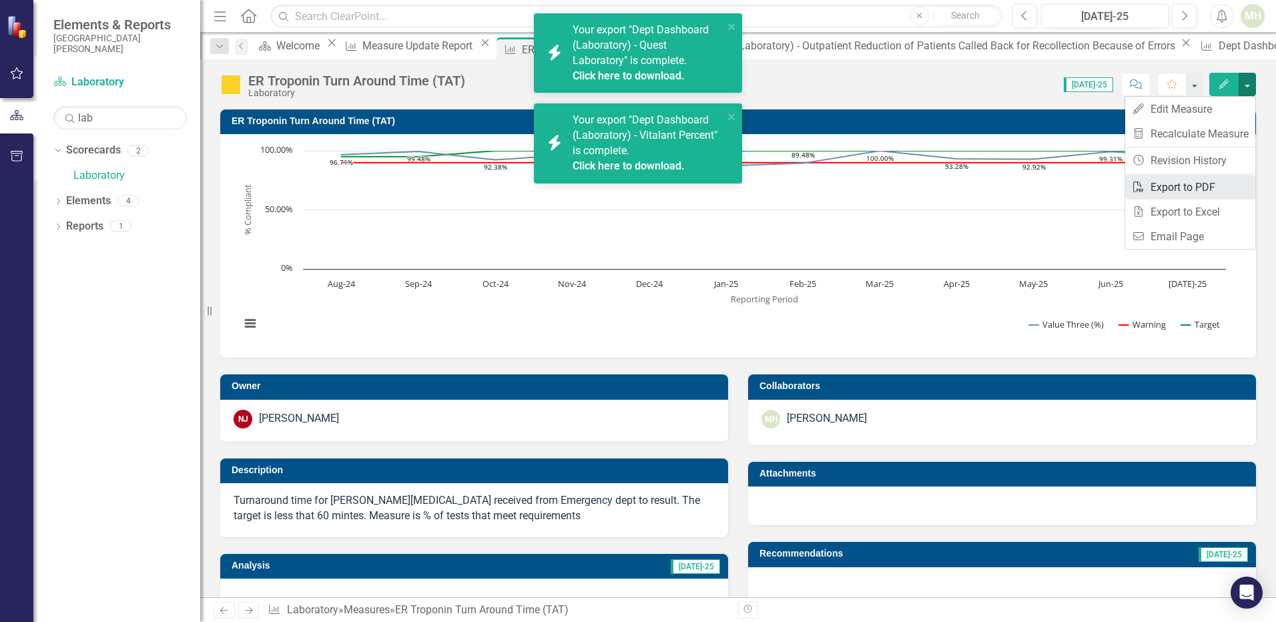
click at [1193, 188] on link "PDF Export to PDF" at bounding box center [1190, 187] width 130 height 25
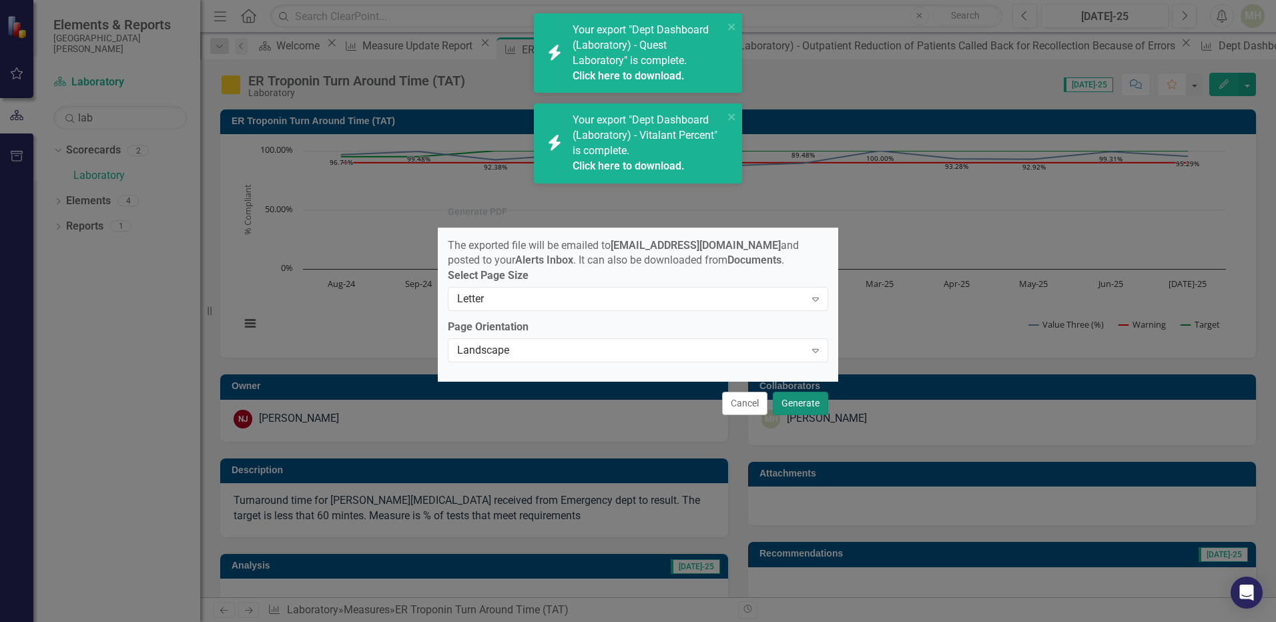
click at [798, 406] on button "Generate" at bounding box center [800, 403] width 55 height 23
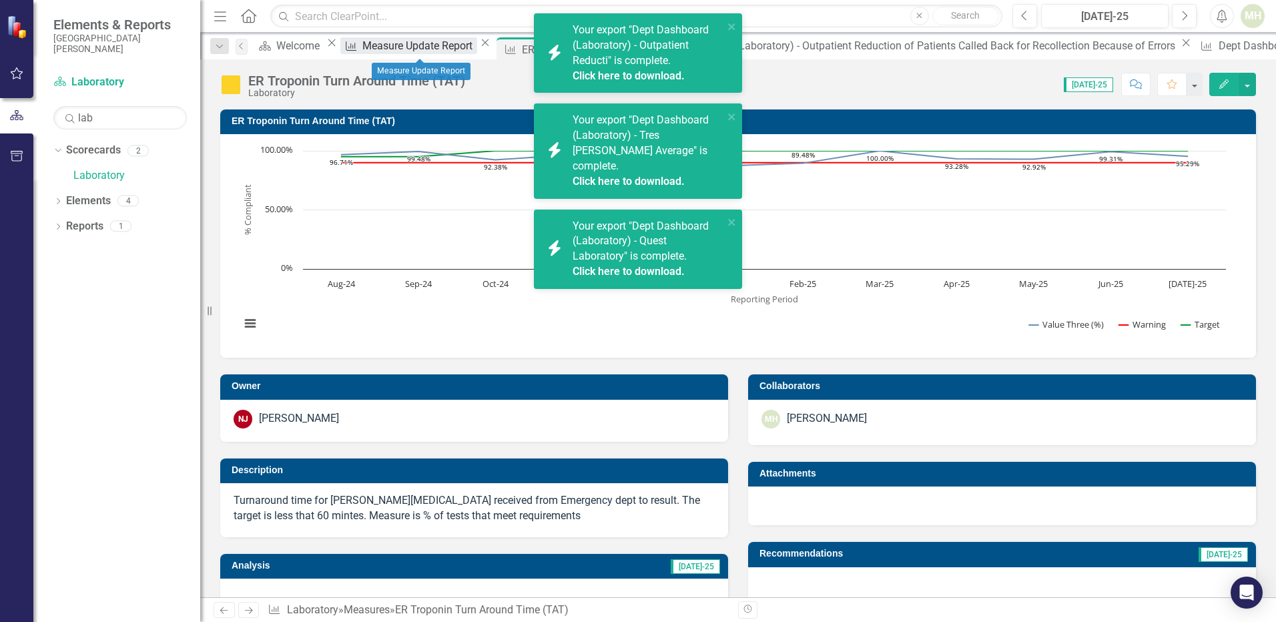
click at [414, 46] on div "Measure Update Report" at bounding box center [419, 45] width 114 height 17
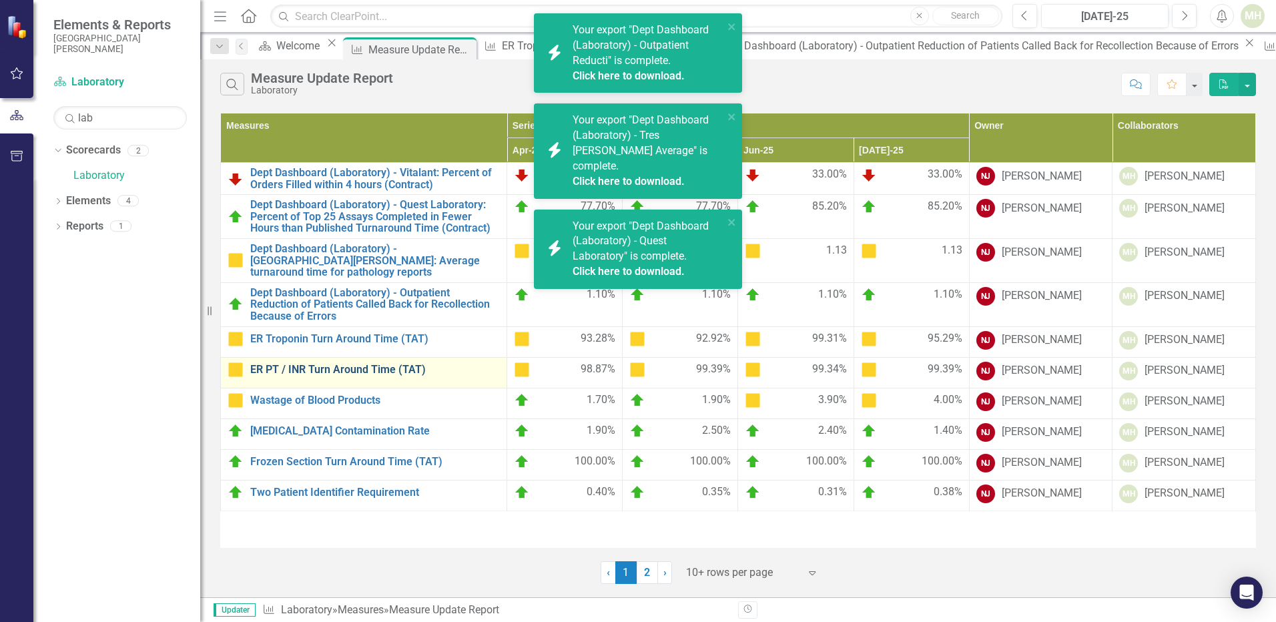
click at [329, 364] on link "ER PT / INR Turn Around Time (TAT)" at bounding box center [375, 370] width 250 height 12
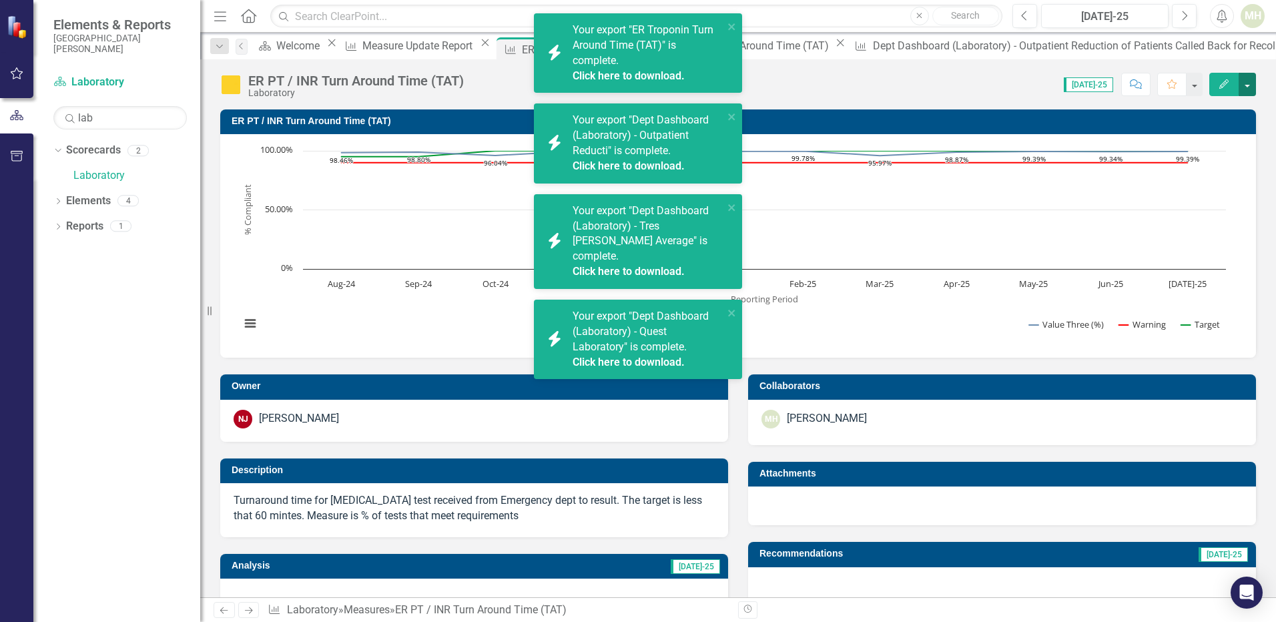
click at [1252, 90] on button "button" at bounding box center [1247, 84] width 17 height 23
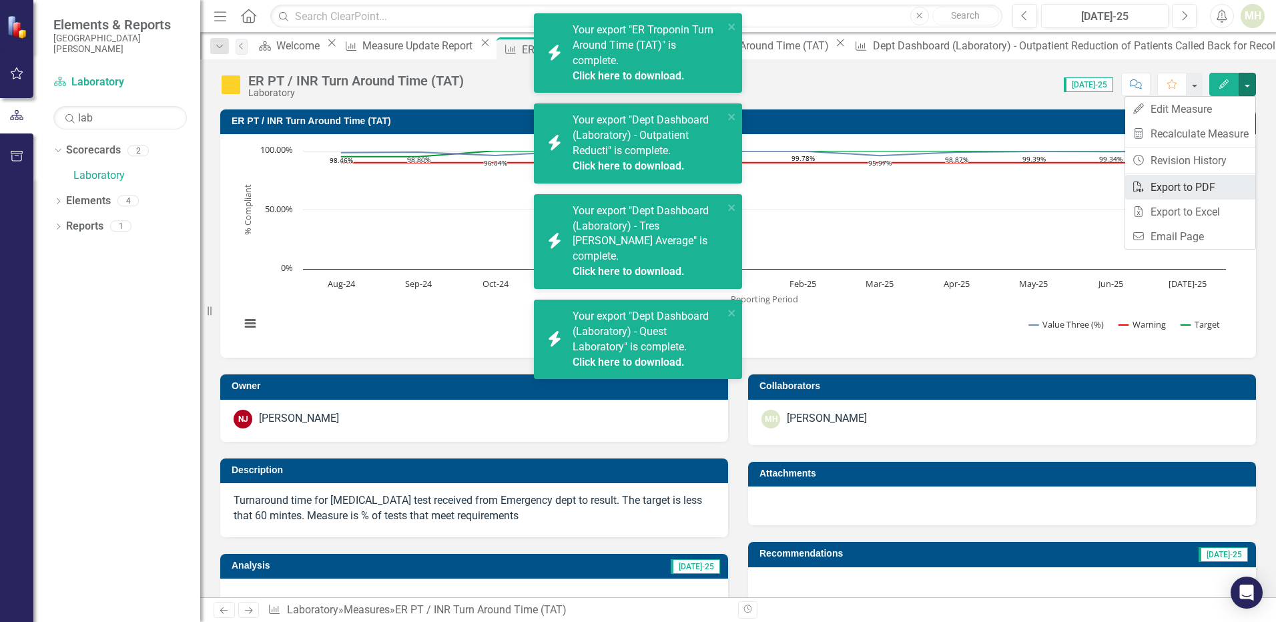
click at [1185, 184] on link "PDF Export to PDF" at bounding box center [1190, 187] width 130 height 25
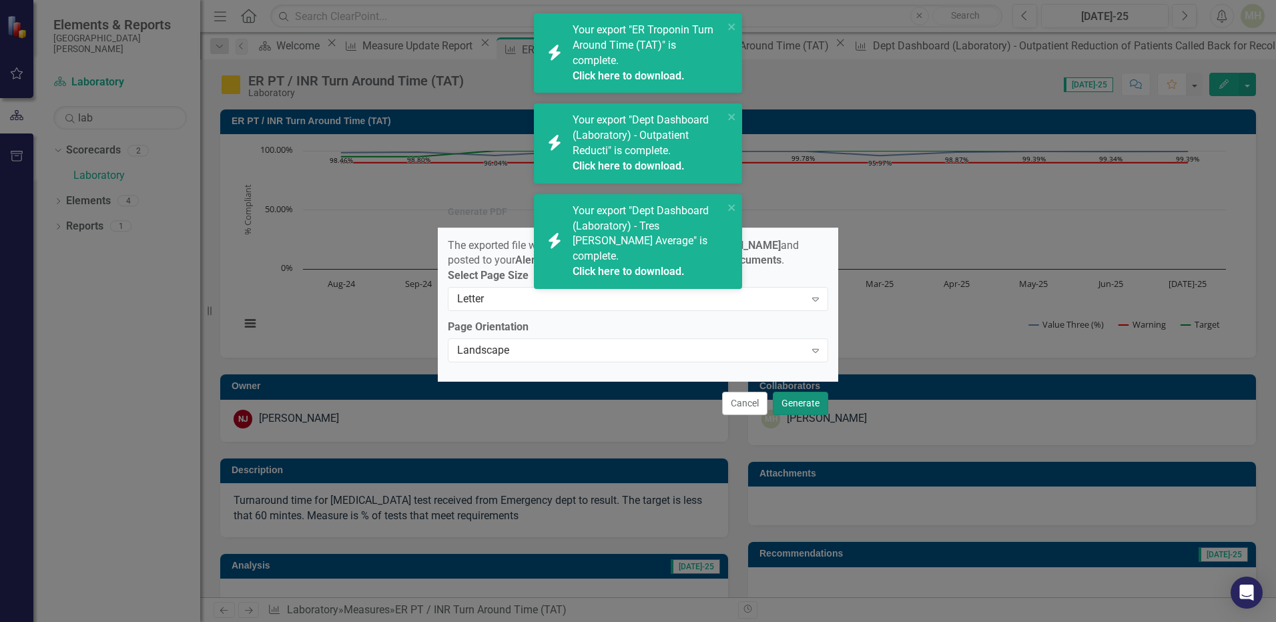
click at [795, 408] on button "Generate" at bounding box center [800, 403] width 55 height 23
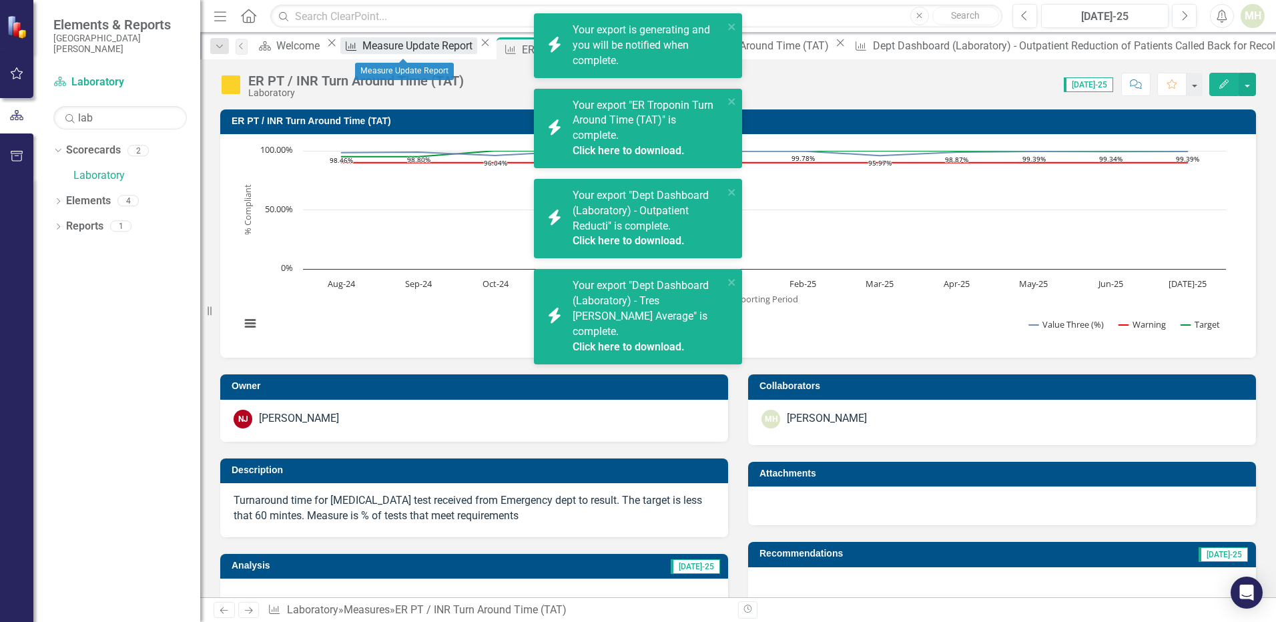
click at [389, 51] on div "Measure Update Report" at bounding box center [419, 45] width 114 height 17
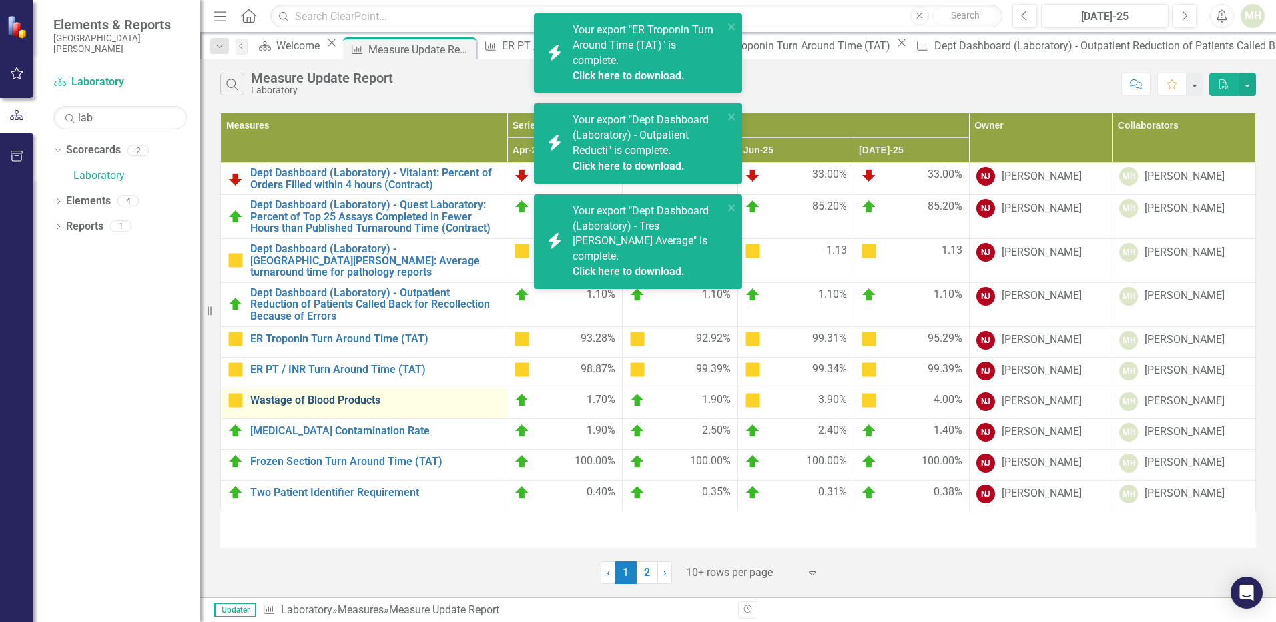
click at [333, 394] on link "Wastage of Blood Products" at bounding box center [375, 400] width 250 height 12
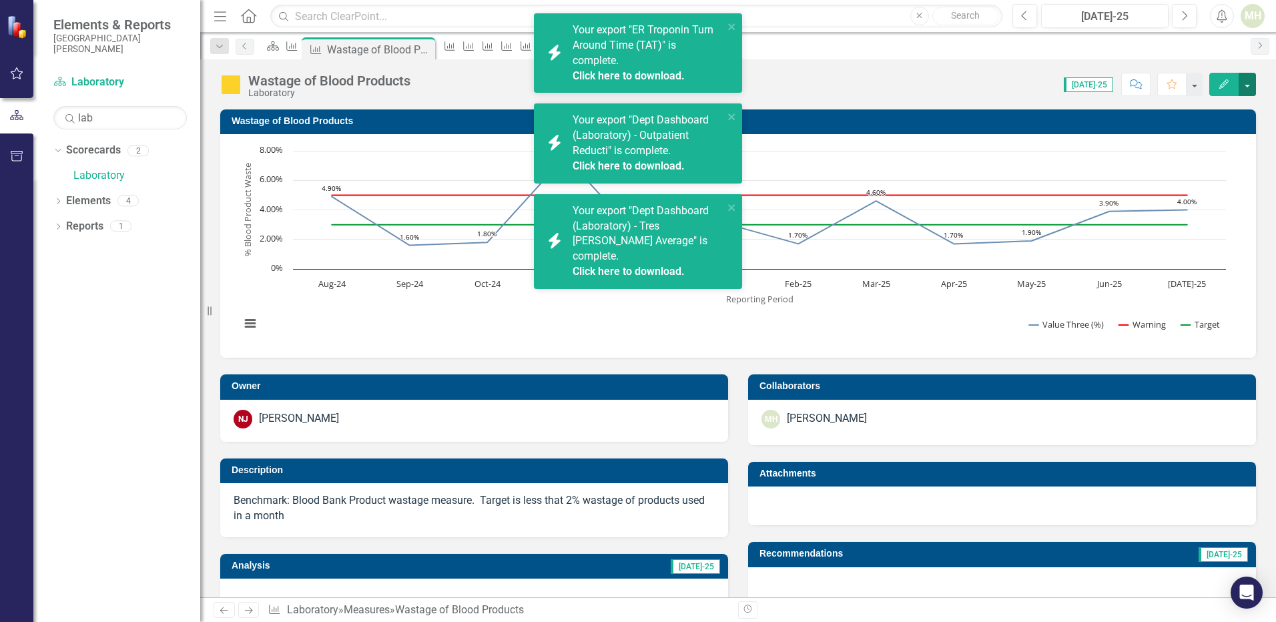
click at [1250, 85] on button "button" at bounding box center [1247, 84] width 17 height 23
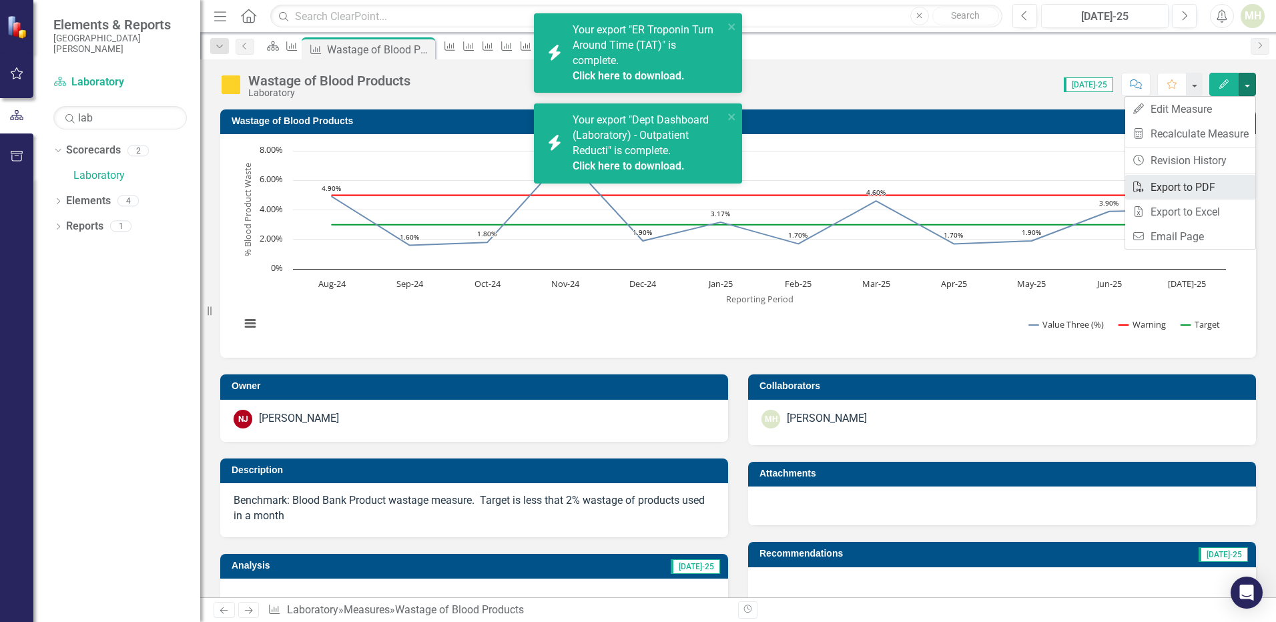
click at [1205, 186] on link "PDF Export to PDF" at bounding box center [1190, 187] width 130 height 25
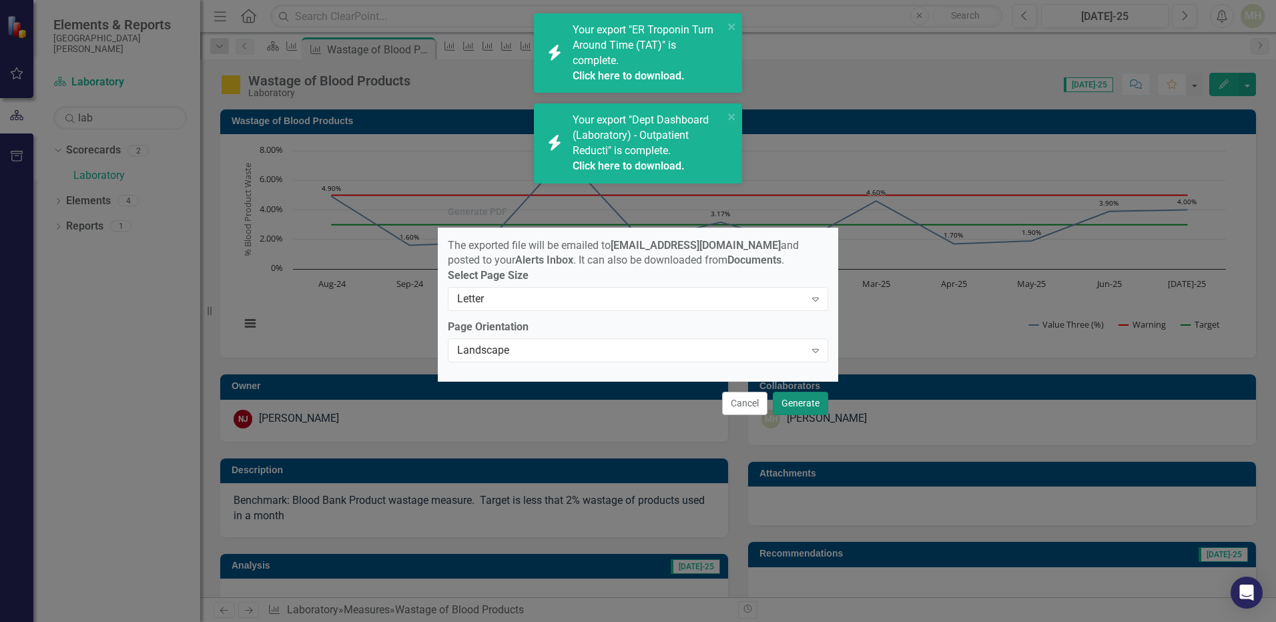
click at [807, 408] on button "Generate" at bounding box center [800, 403] width 55 height 23
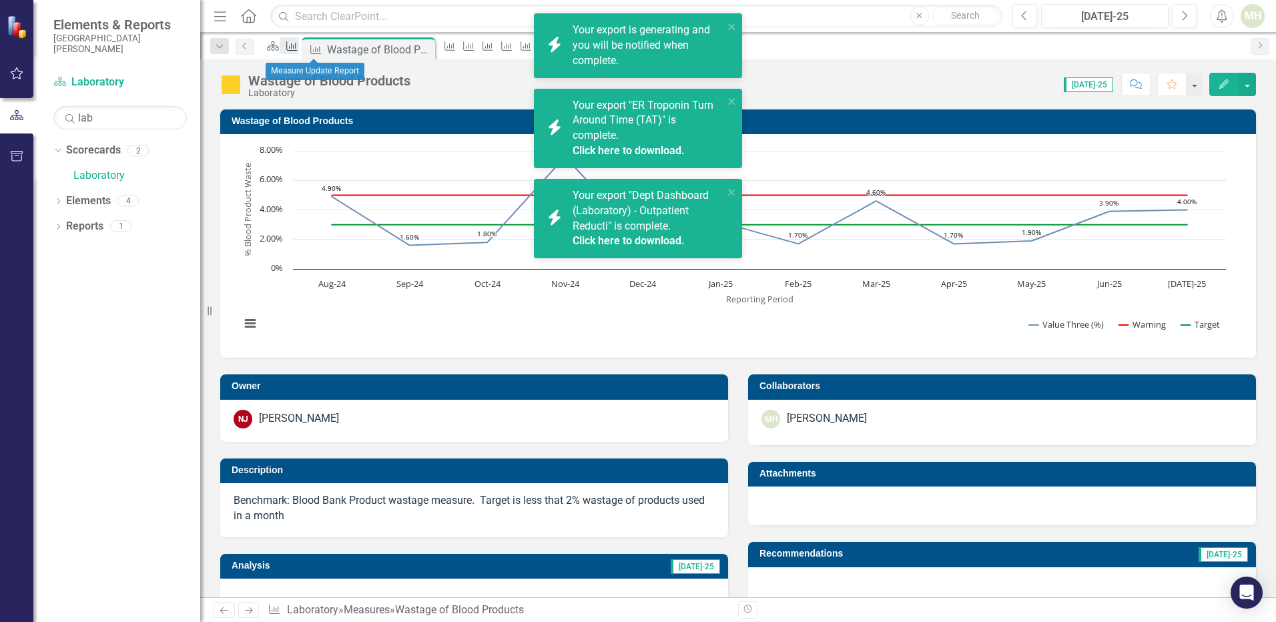
click at [298, 49] on div "Measure" at bounding box center [289, 45] width 19 height 17
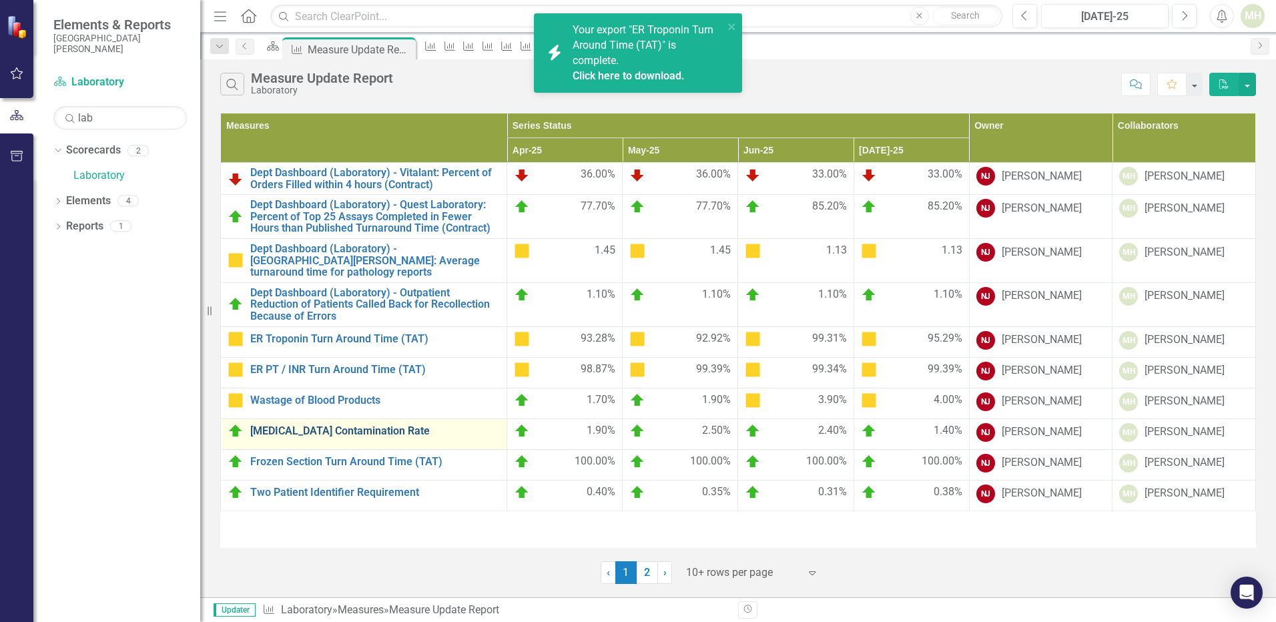
click at [320, 425] on link "[MEDICAL_DATA] Contamination Rate" at bounding box center [375, 431] width 250 height 12
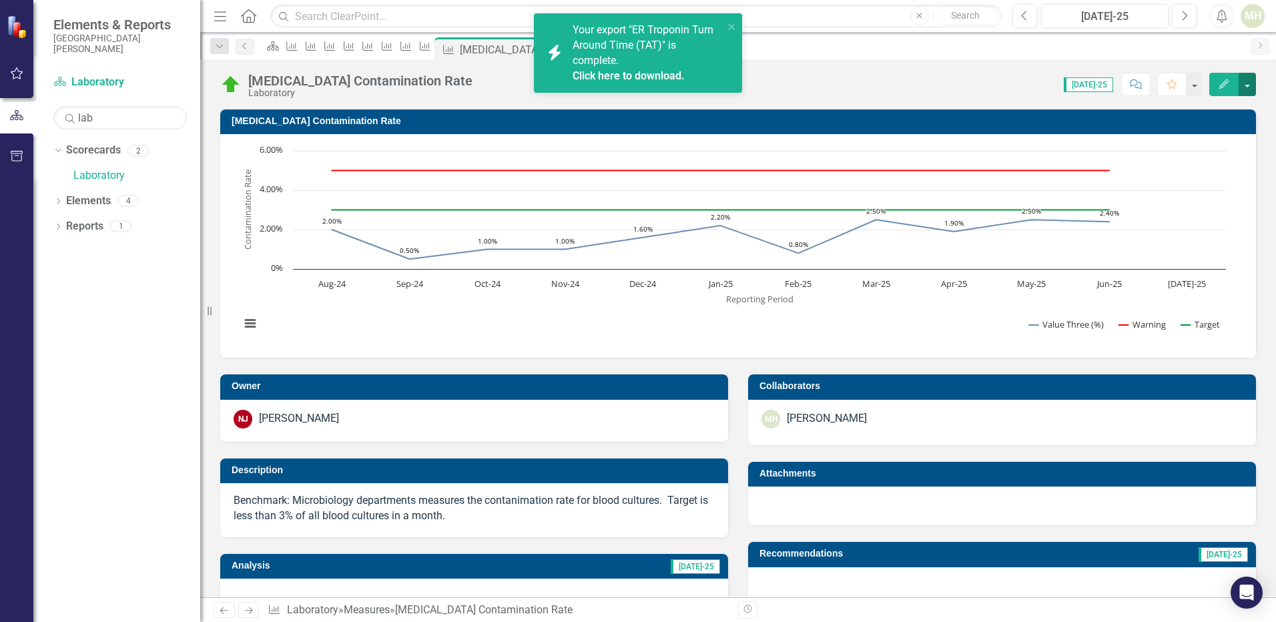
drag, startPoint x: 1253, startPoint y: 81, endPoint x: 1243, endPoint y: 93, distance: 15.6
click at [1253, 81] on button "button" at bounding box center [1247, 84] width 17 height 23
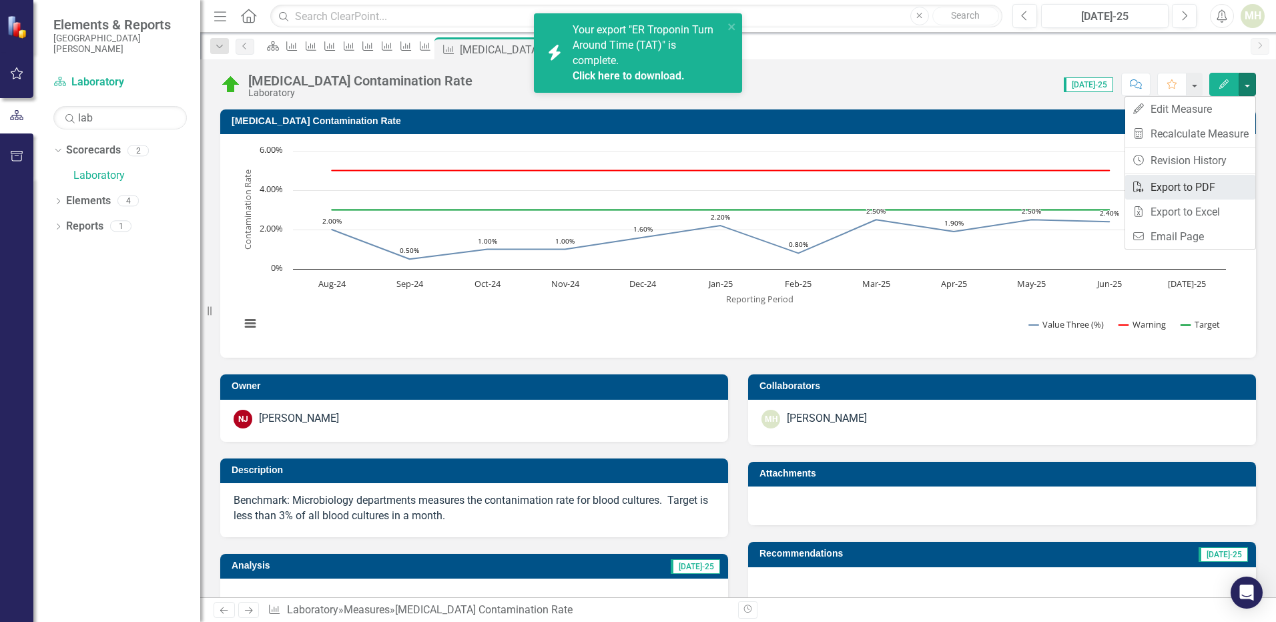
click at [1209, 192] on link "PDF Export to PDF" at bounding box center [1190, 187] width 130 height 25
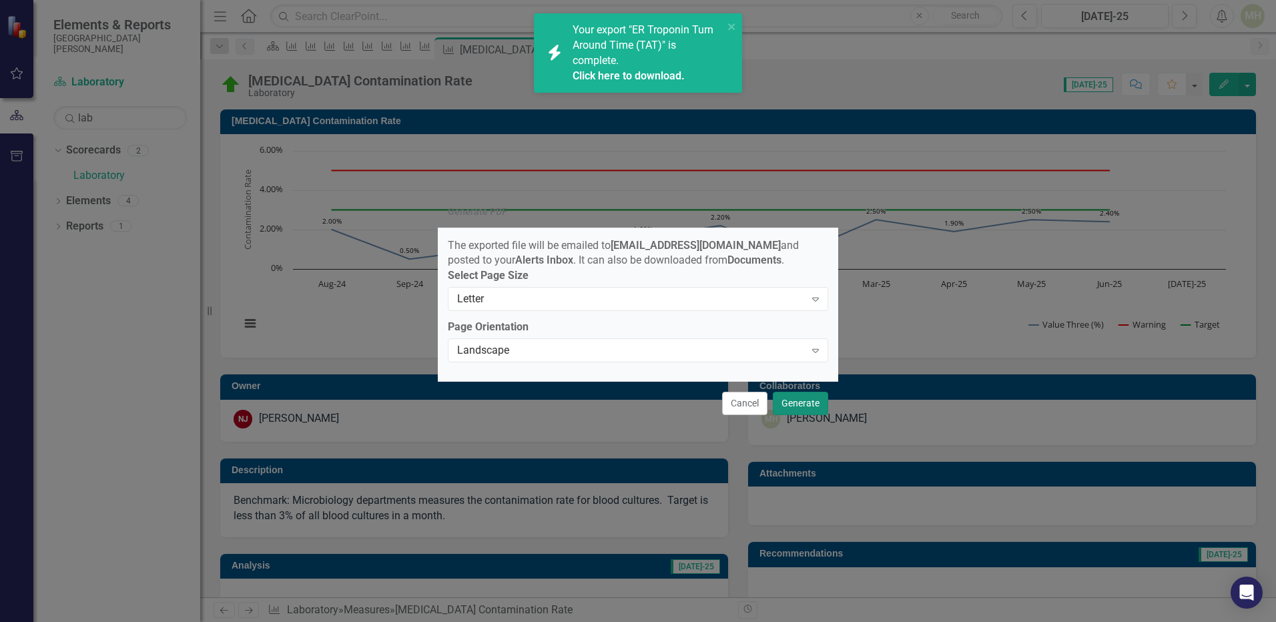
click at [802, 411] on button "Generate" at bounding box center [800, 403] width 55 height 23
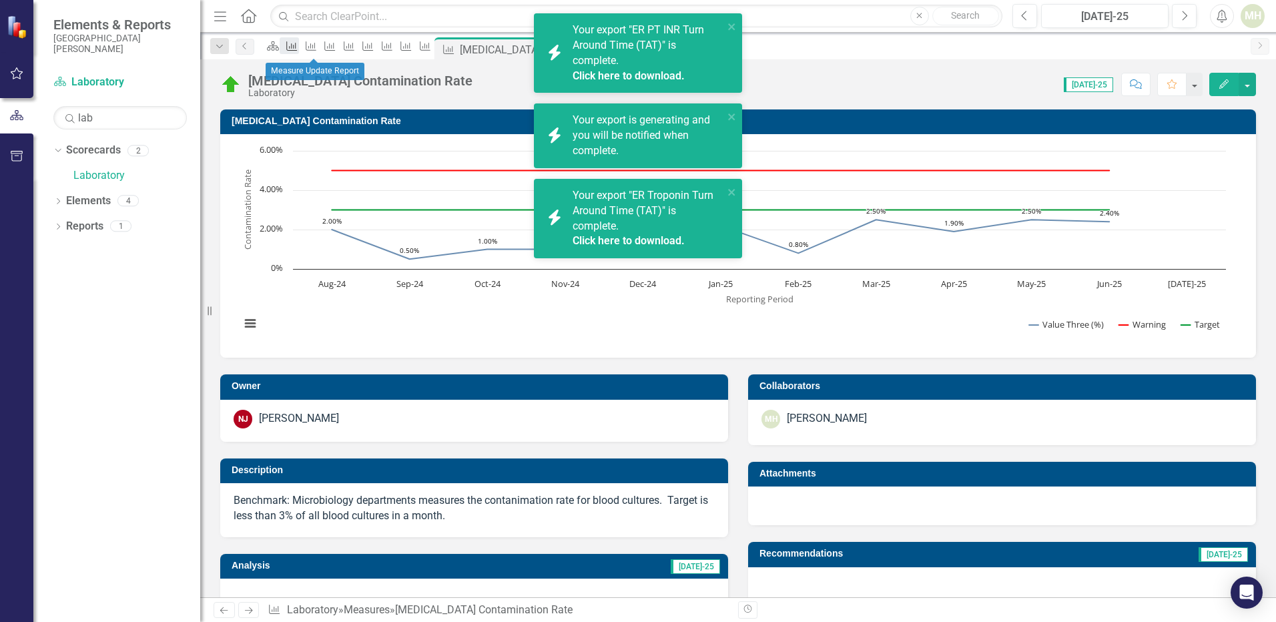
click at [298, 45] on icon "Measure" at bounding box center [291, 46] width 13 height 11
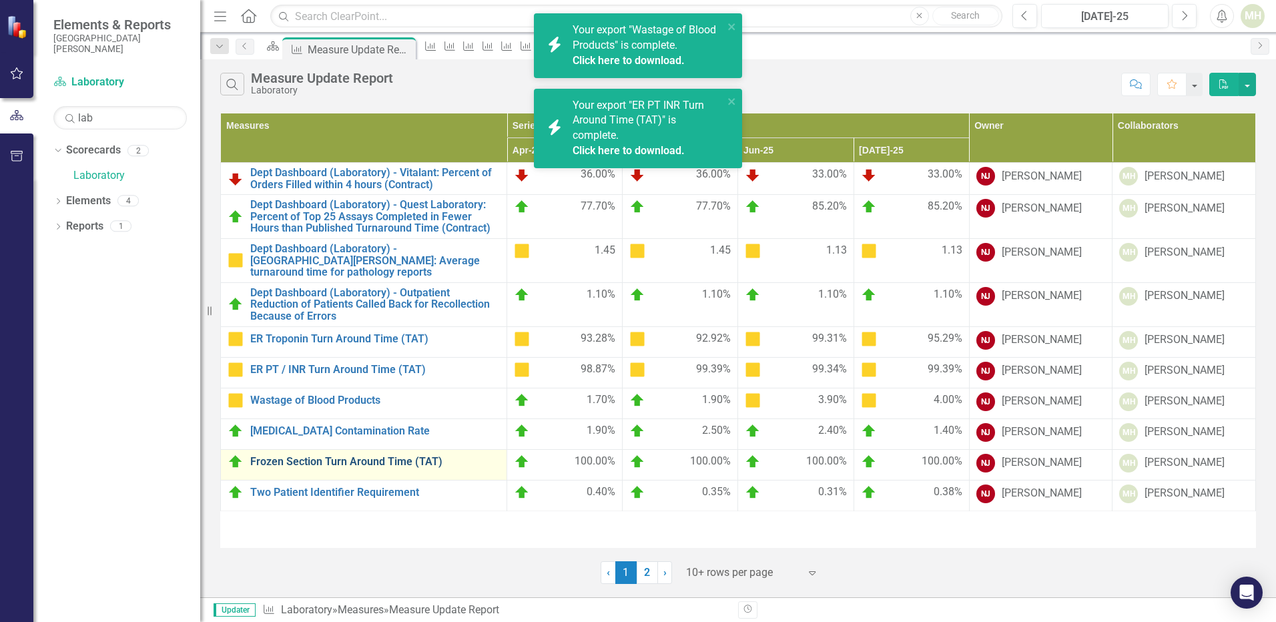
click at [302, 456] on link "Frozen Section Turn Around Time (TAT)" at bounding box center [375, 462] width 250 height 12
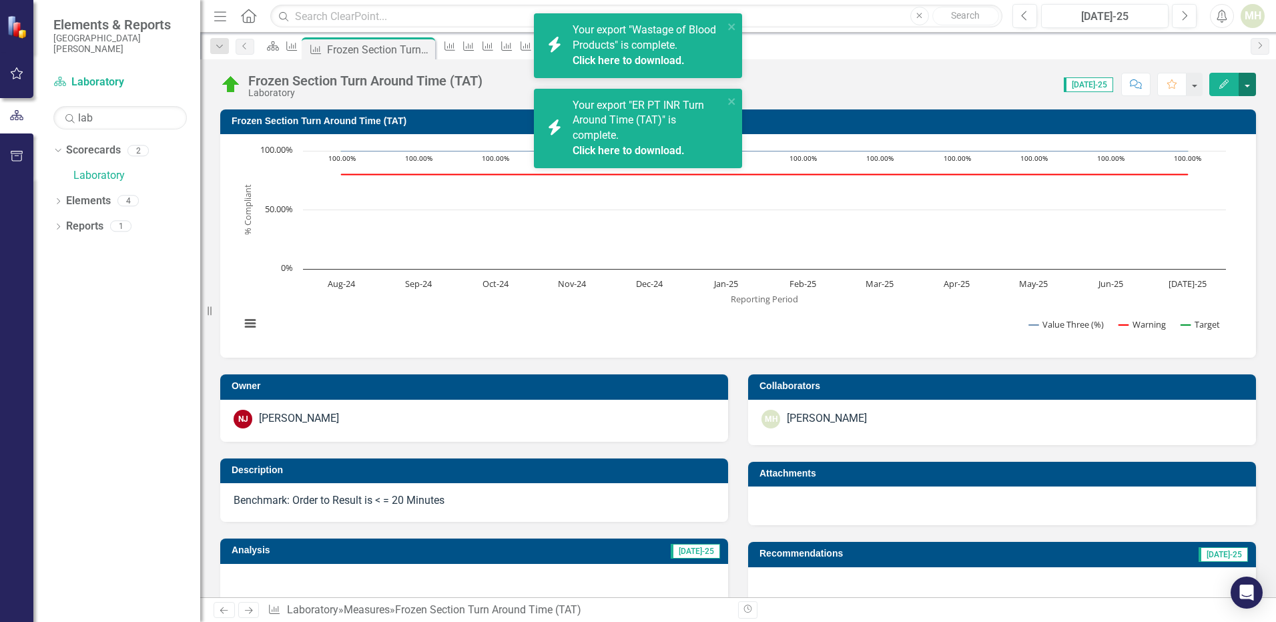
click at [1251, 83] on button "button" at bounding box center [1247, 84] width 17 height 23
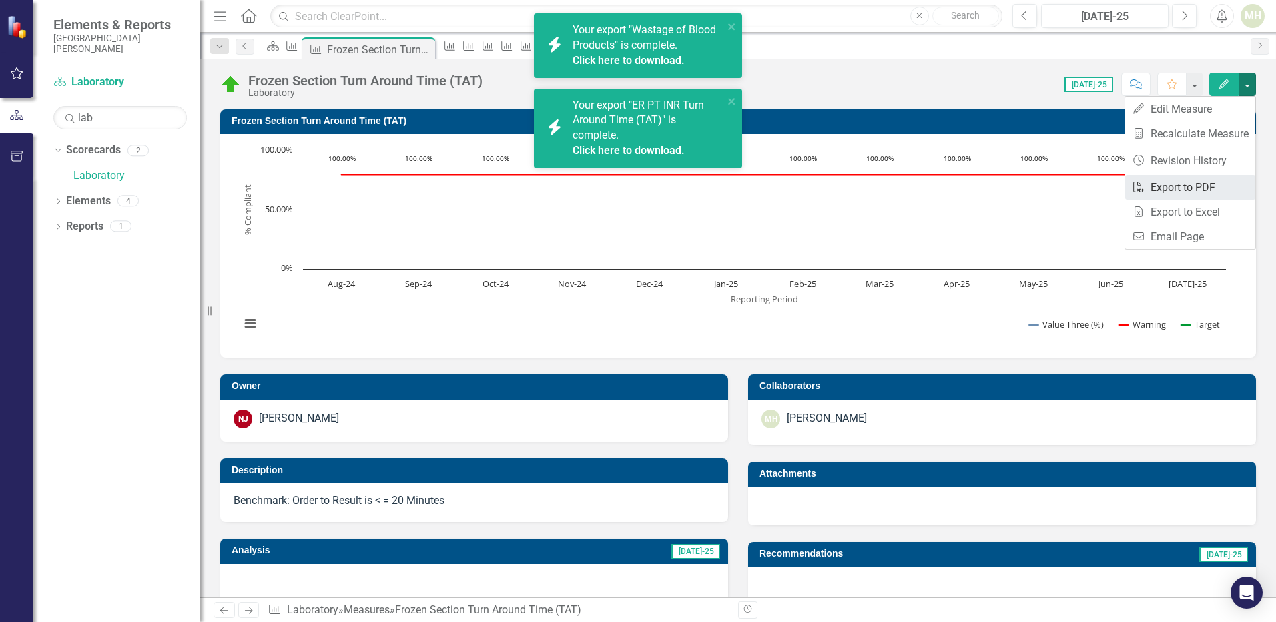
click at [1214, 186] on link "PDF Export to PDF" at bounding box center [1190, 187] width 130 height 25
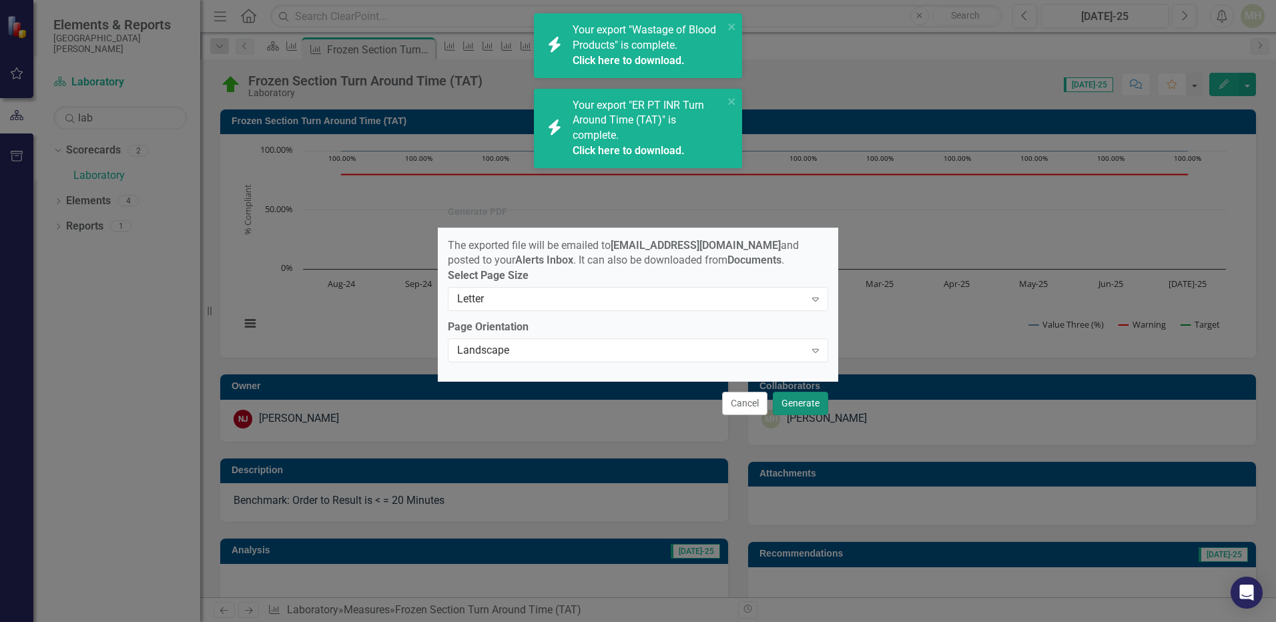
click at [810, 410] on button "Generate" at bounding box center [800, 403] width 55 height 23
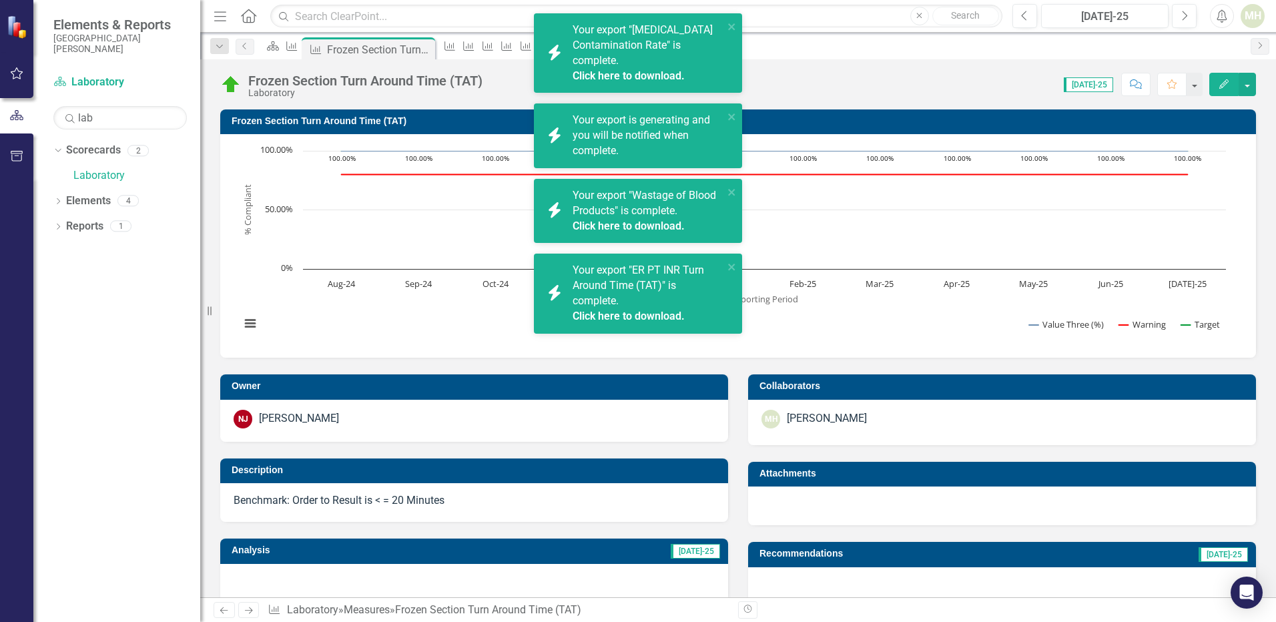
scroll to position [133, 0]
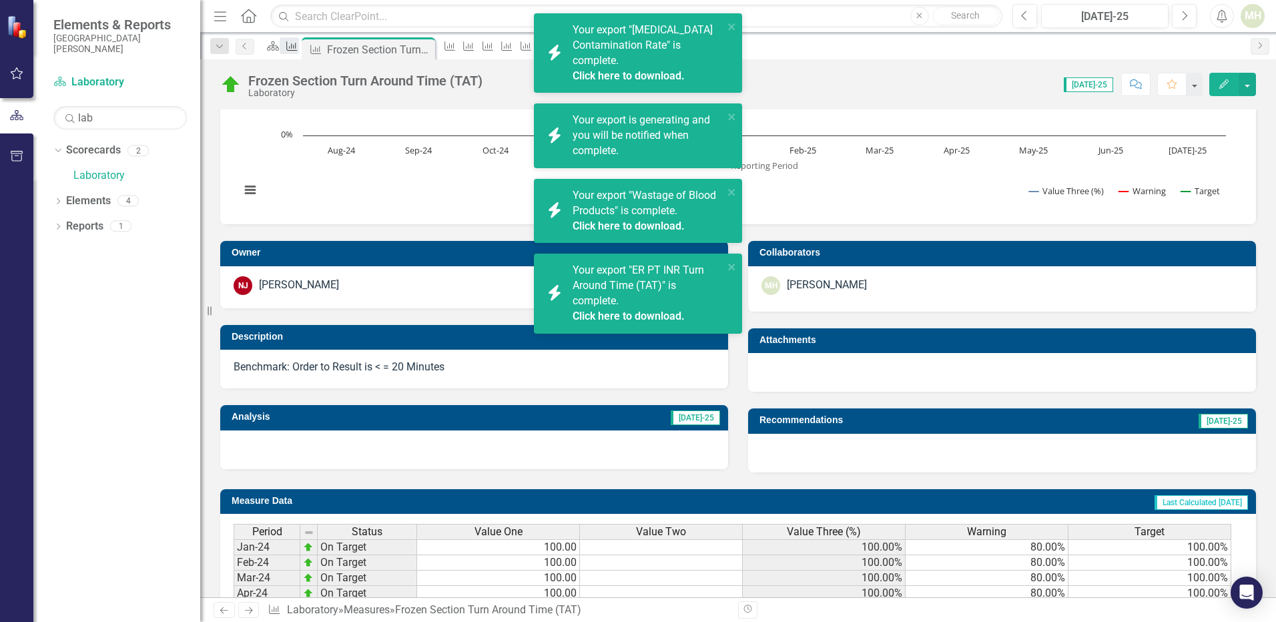
click at [298, 41] on div "Measure" at bounding box center [289, 45] width 19 height 17
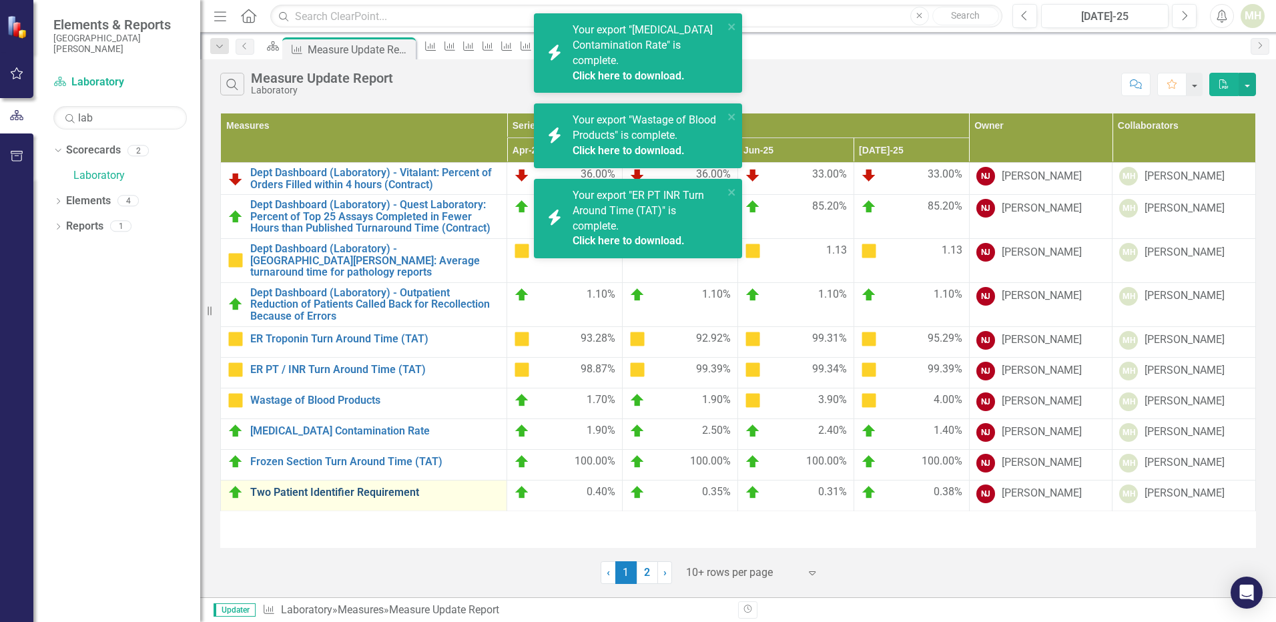
click at [300, 487] on link "Two Patient Identifier Requirement" at bounding box center [375, 493] width 250 height 12
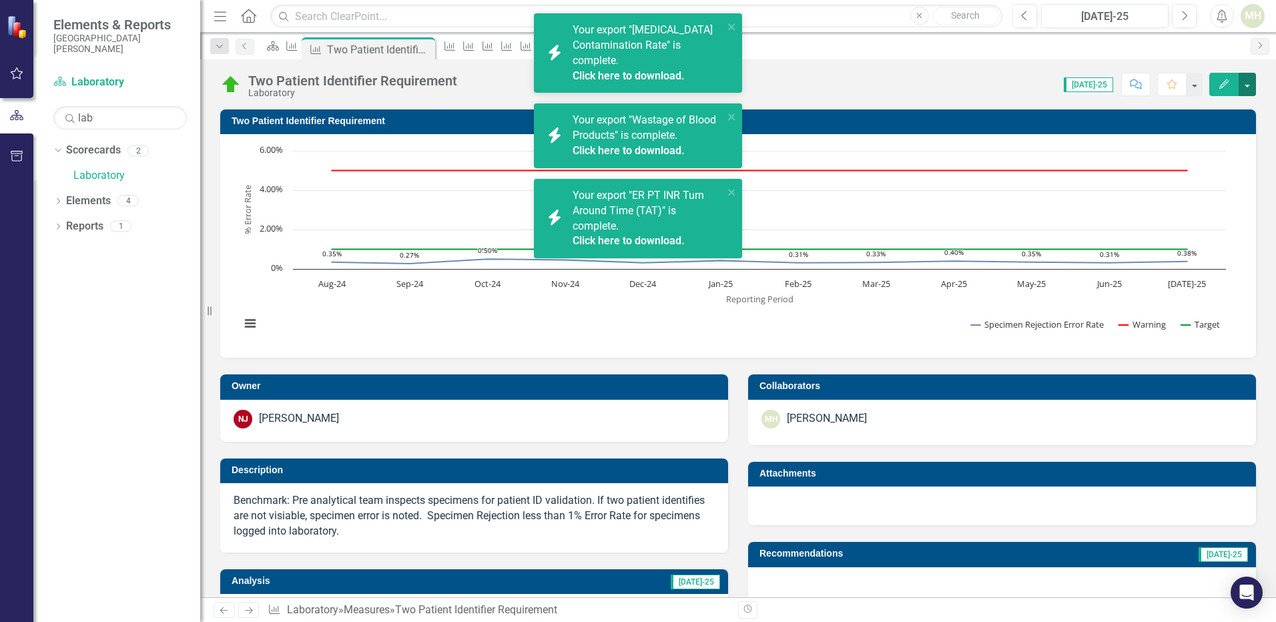
click at [1246, 85] on button "button" at bounding box center [1247, 84] width 17 height 23
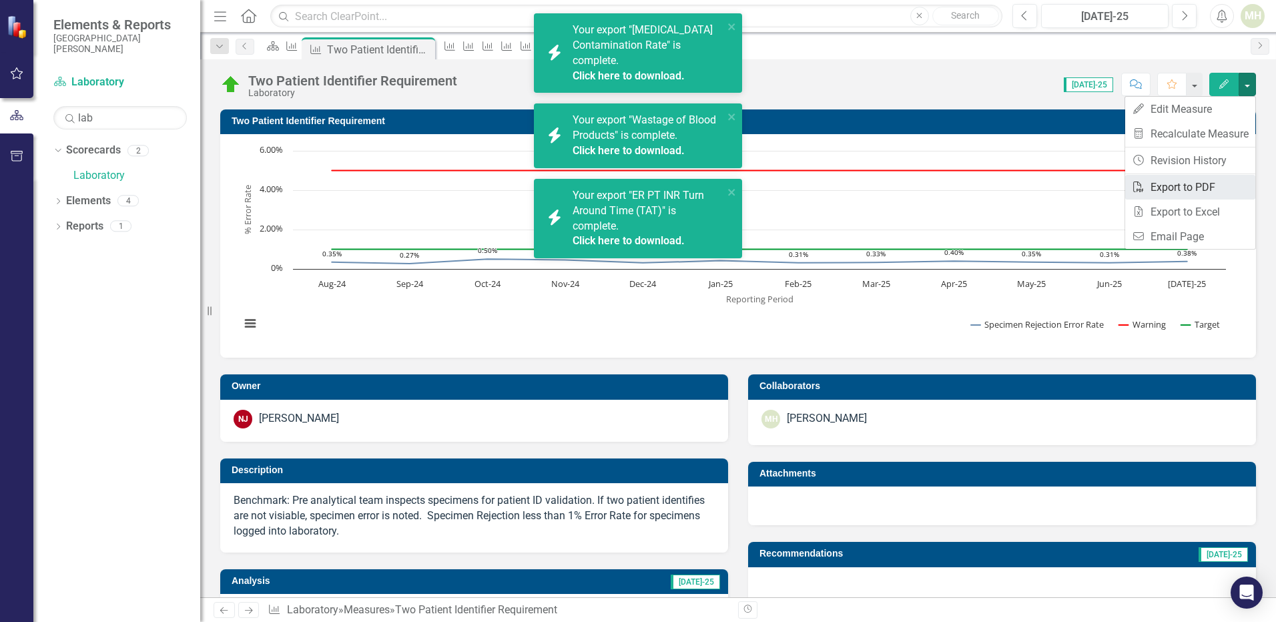
click at [1208, 192] on link "PDF Export to PDF" at bounding box center [1190, 187] width 130 height 25
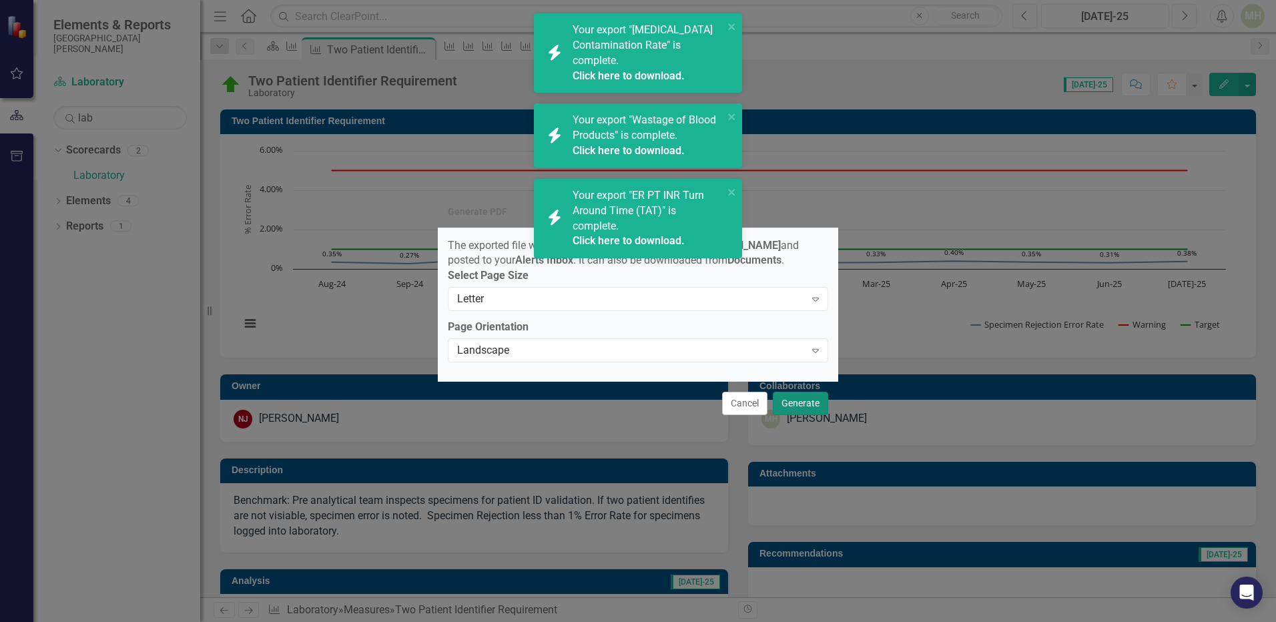
click at [806, 414] on button "Generate" at bounding box center [800, 403] width 55 height 23
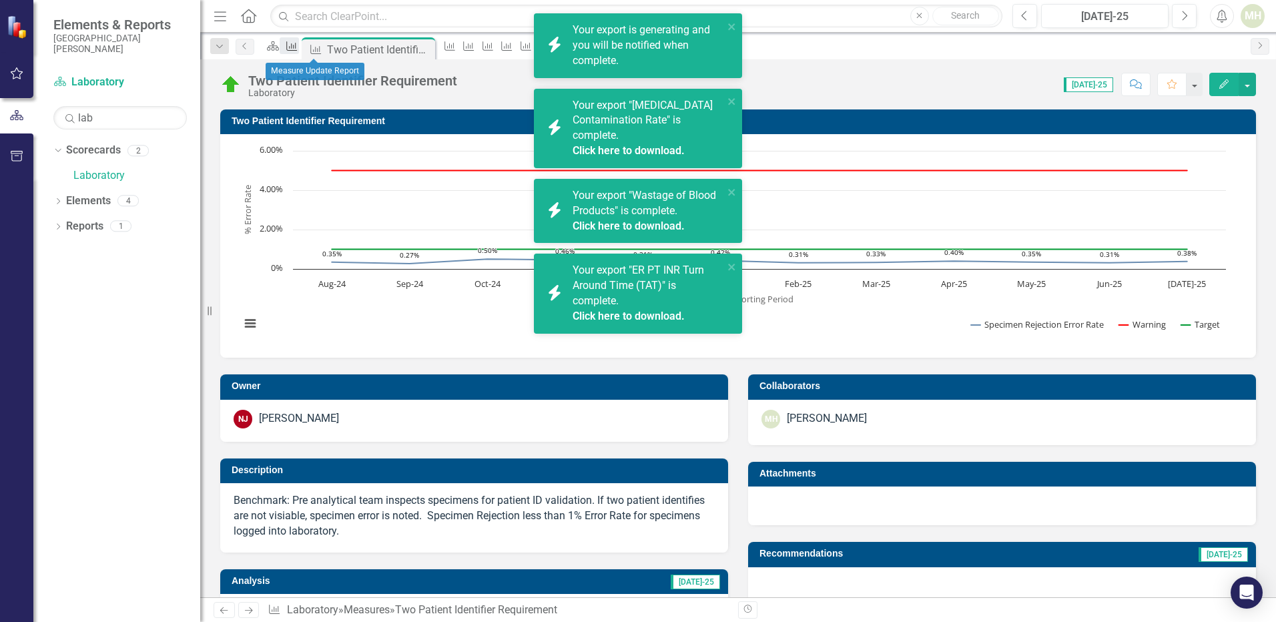
click at [298, 50] on icon "Measure" at bounding box center [291, 46] width 13 height 11
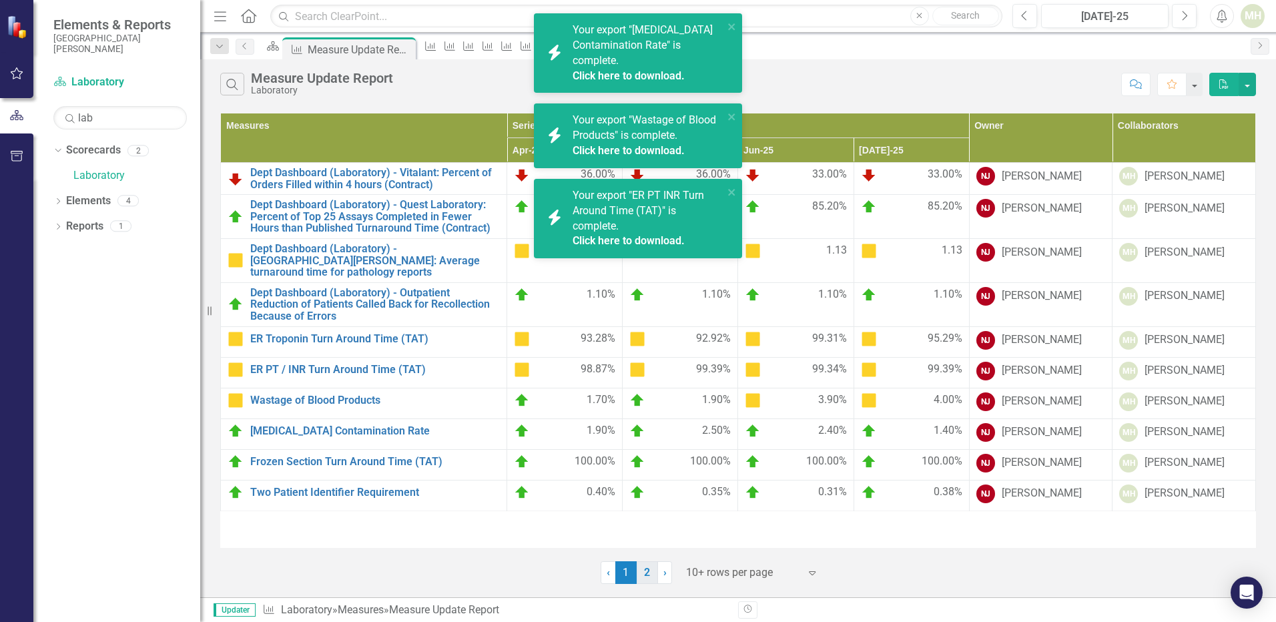
click at [648, 567] on link "2" at bounding box center [647, 572] width 21 height 23
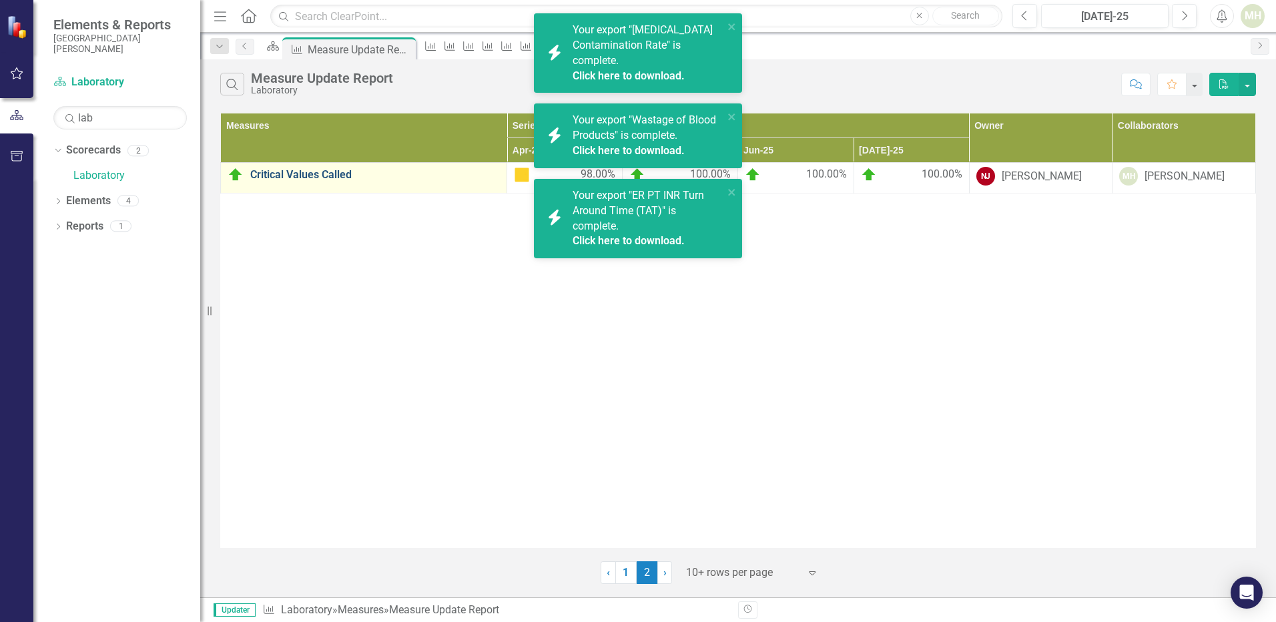
click at [336, 172] on link "Critical Values Called" at bounding box center [375, 175] width 250 height 12
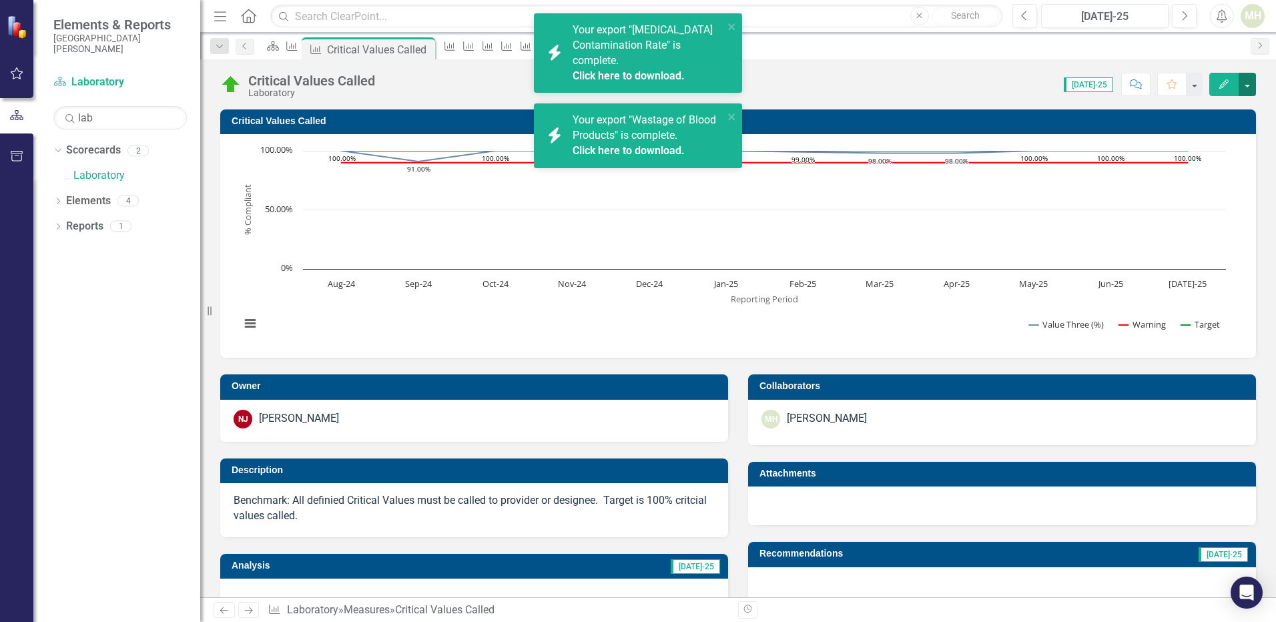
click at [1251, 84] on button "button" at bounding box center [1247, 84] width 17 height 23
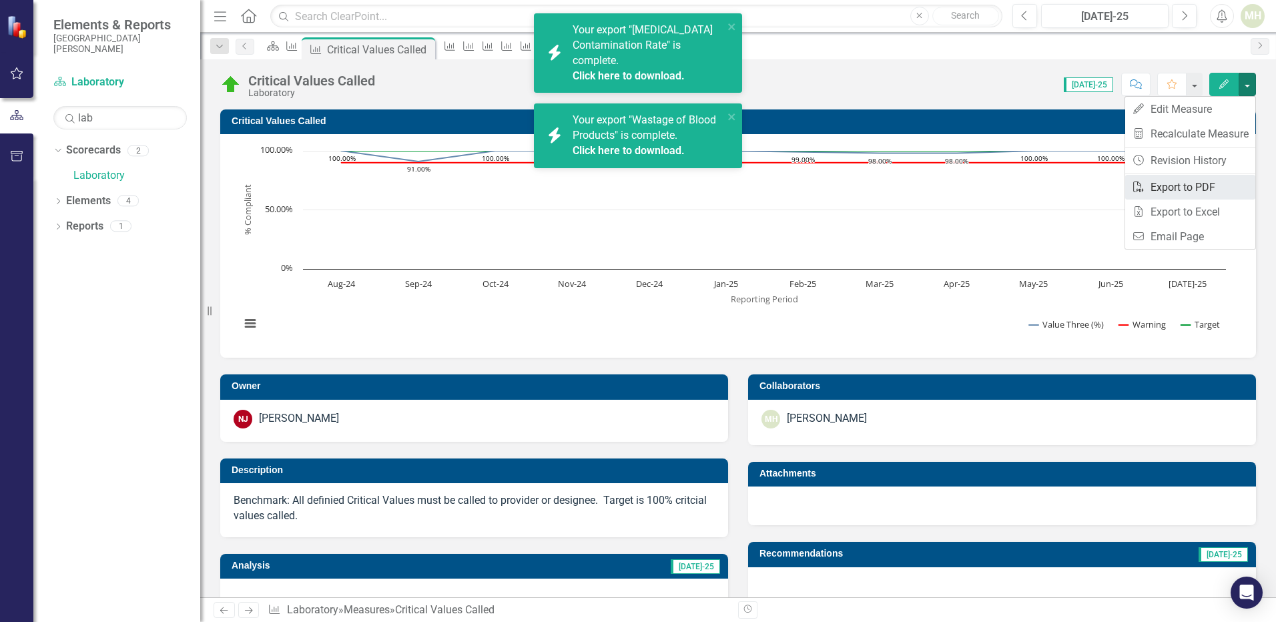
click at [1202, 188] on link "PDF Export to PDF" at bounding box center [1190, 187] width 130 height 25
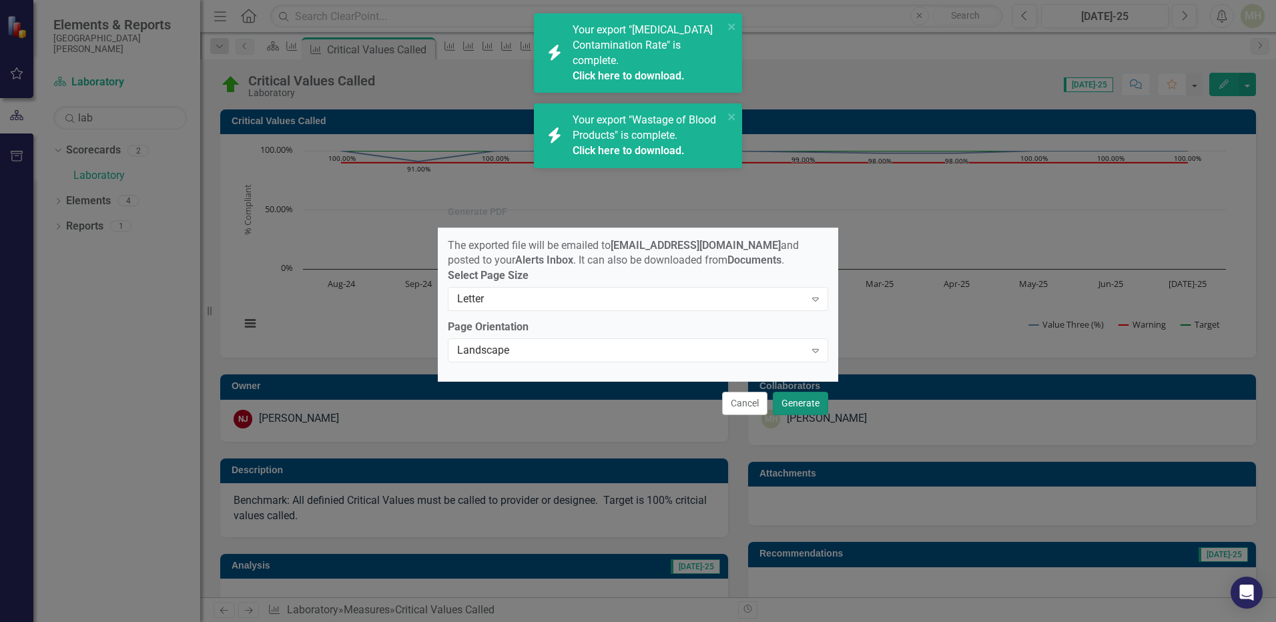
click at [808, 413] on button "Generate" at bounding box center [800, 403] width 55 height 23
